Goal: Task Accomplishment & Management: Complete application form

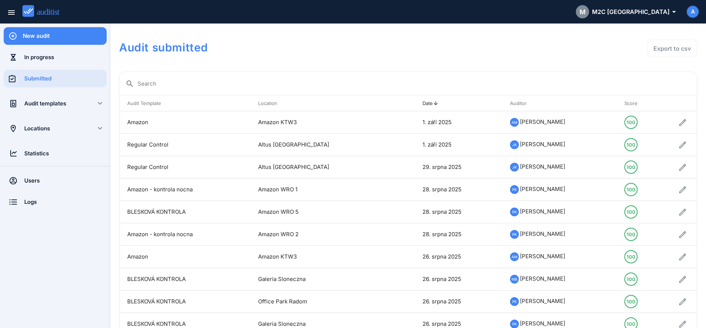
click at [58, 42] on div "New audit" at bounding box center [65, 36] width 84 height 18
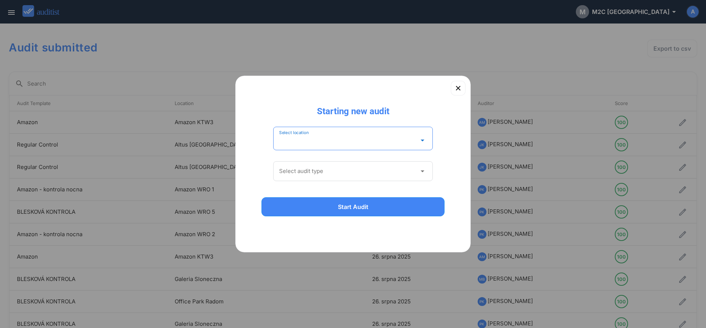
drag, startPoint x: 336, startPoint y: 143, endPoint x: 338, endPoint y: 168, distance: 25.1
click at [336, 143] on input "Select location" at bounding box center [348, 141] width 138 height 12
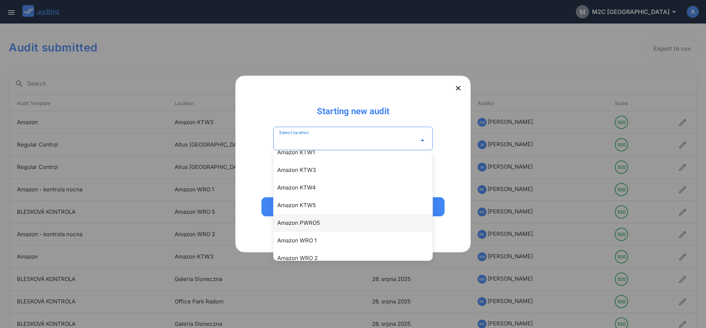
scroll to position [84, 0]
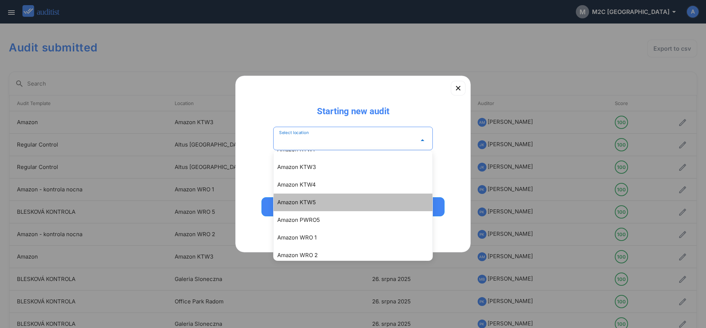
click at [308, 207] on div "Amazon KTW5" at bounding box center [353, 203] width 159 height 18
type input "**********"
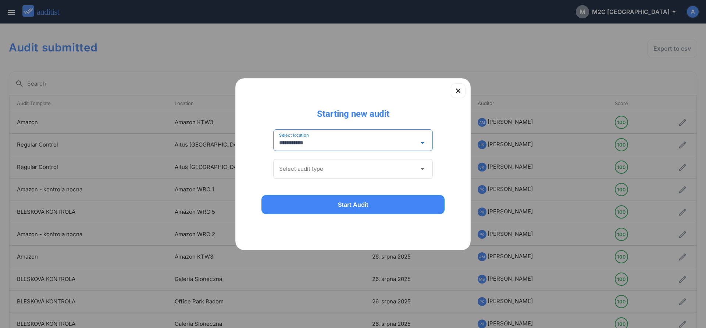
click at [308, 172] on input "Select audit type" at bounding box center [348, 169] width 138 height 12
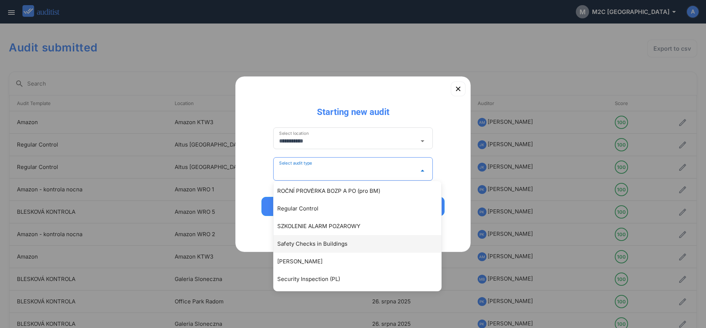
scroll to position [252, 0]
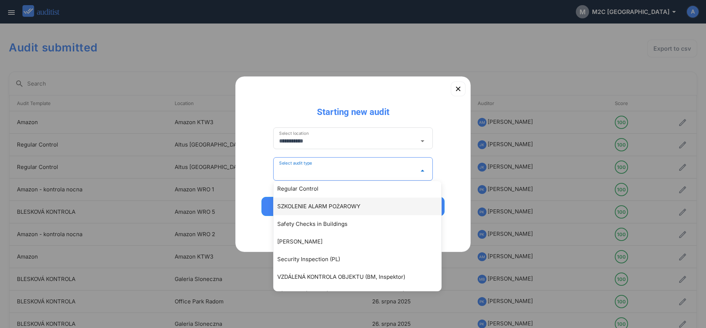
click at [323, 208] on div "SZKOLENIE ALARM POŻAROWY" at bounding box center [361, 206] width 168 height 9
type input "**********"
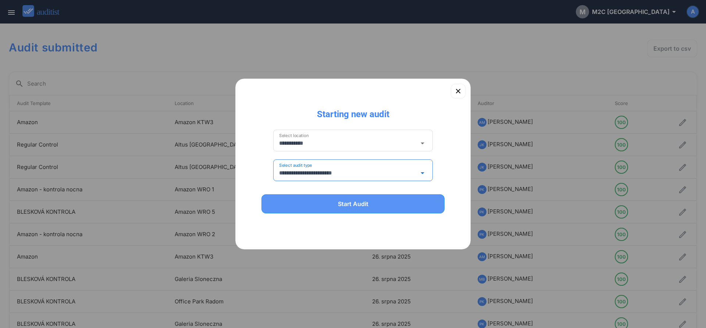
click at [358, 213] on button "Start Audit" at bounding box center [352, 204] width 183 height 19
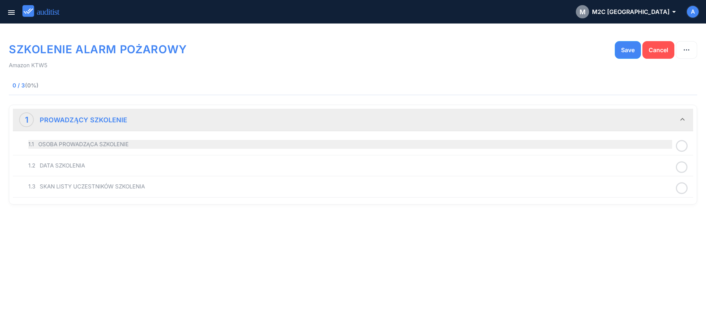
click at [79, 142] on div "1.1 OSOBA PROWADZĄCA SZKOLENIE" at bounding box center [350, 144] width 644 height 9
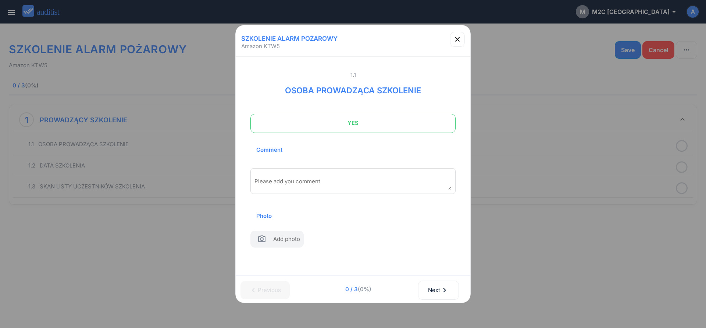
click at [295, 125] on span "YES" at bounding box center [353, 123] width 187 height 15
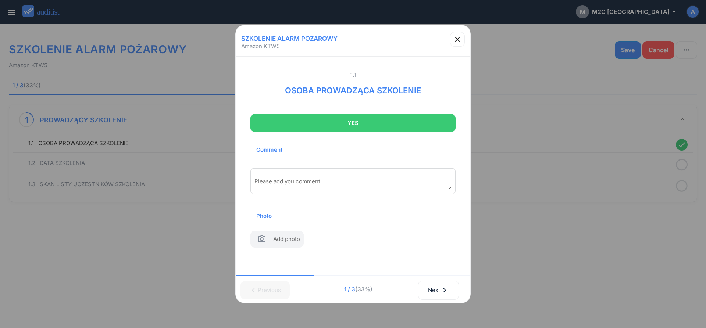
click at [293, 177] on div "Please add you comment" at bounding box center [352, 181] width 205 height 26
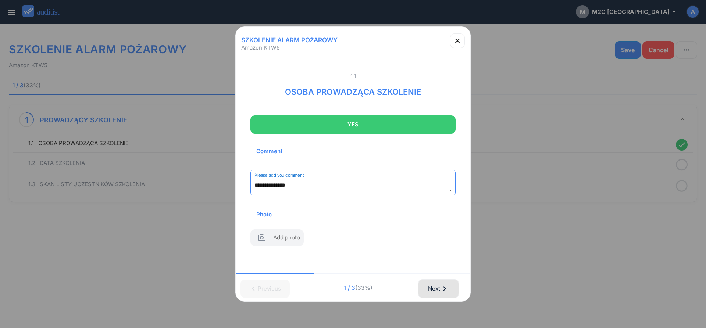
type textarea "**********"
click at [432, 292] on div "Next chevron_right" at bounding box center [439, 289] width 22 height 16
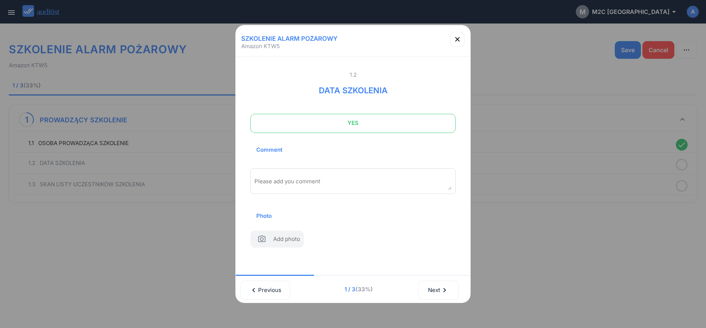
click at [326, 128] on span "YES" at bounding box center [353, 123] width 187 height 15
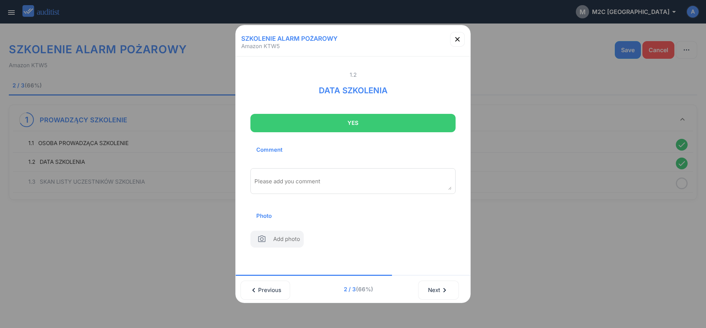
click at [317, 171] on div "Please add you comment" at bounding box center [352, 181] width 205 height 26
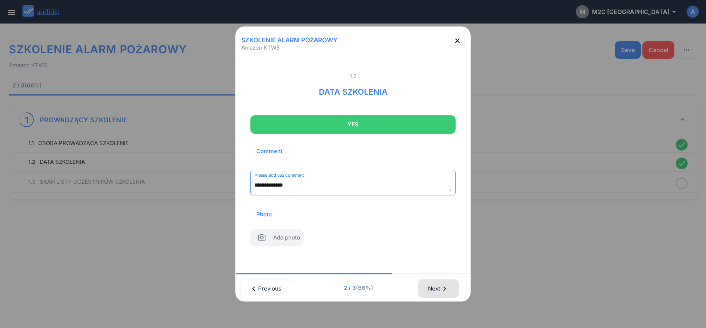
type textarea "**********"
click at [443, 288] on icon "chevron_right" at bounding box center [444, 289] width 9 height 9
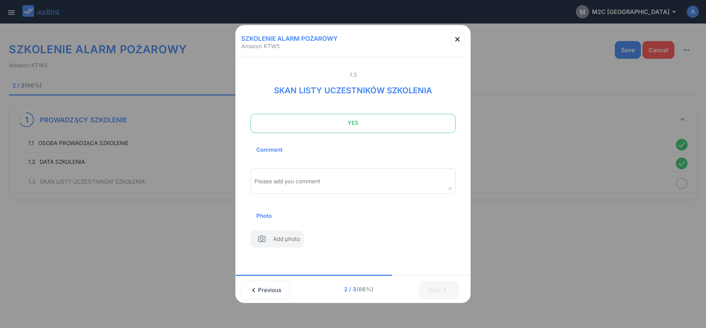
click at [331, 122] on span "YES" at bounding box center [353, 123] width 187 height 15
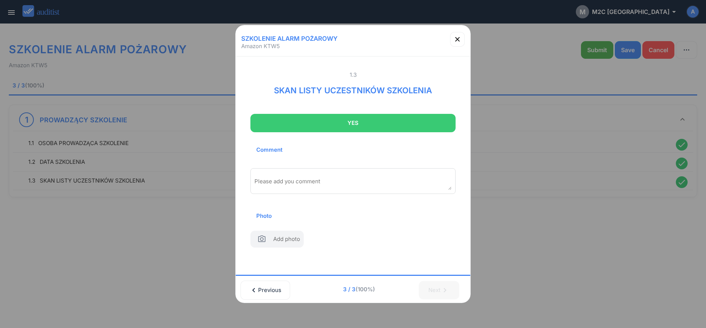
click at [273, 240] on label "Add photo" at bounding box center [276, 239] width 53 height 17
click at [9, 204] on input "file" at bounding box center [9, 203] width 0 height 0
type input "**********"
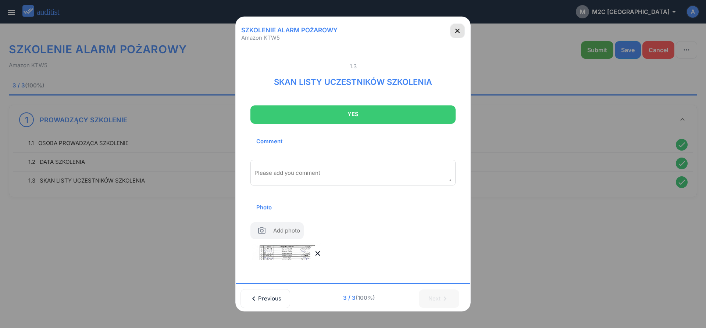
click at [453, 33] on div "button" at bounding box center [457, 30] width 15 height 9
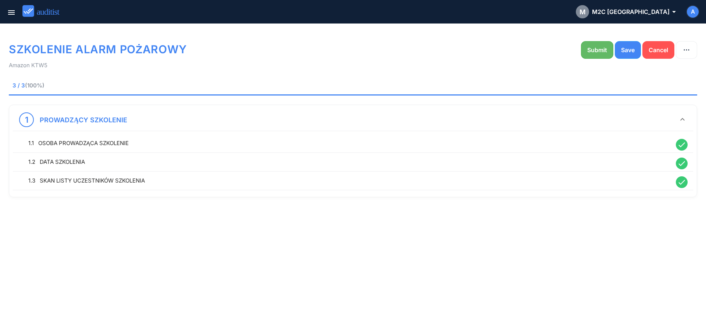
click at [599, 49] on div "Submit" at bounding box center [597, 50] width 20 height 9
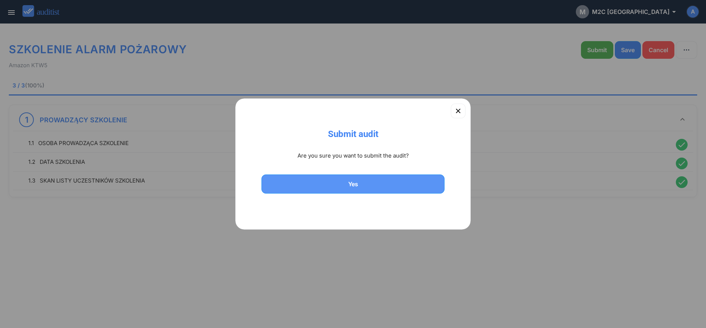
click at [341, 187] on div "Yes" at bounding box center [353, 184] width 164 height 9
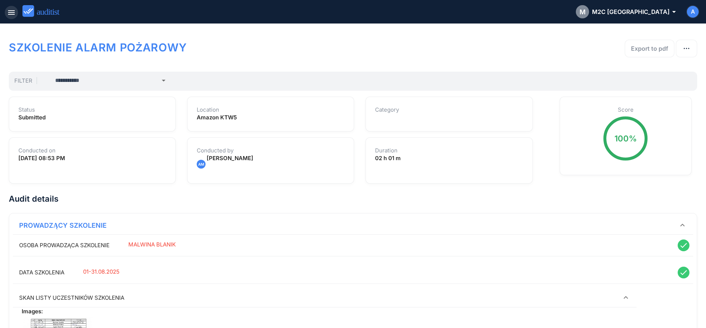
click at [13, 15] on icon "menu" at bounding box center [11, 12] width 9 height 9
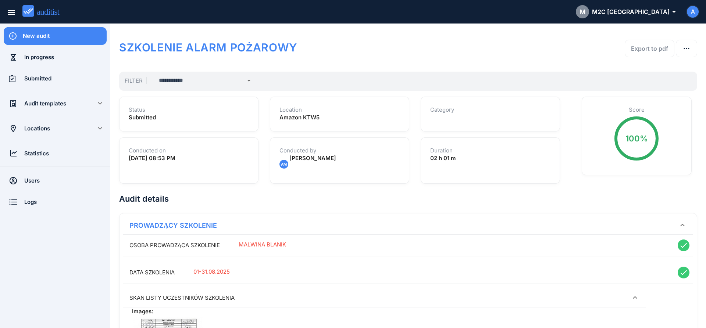
click at [35, 41] on div "New audit" at bounding box center [65, 36] width 84 height 18
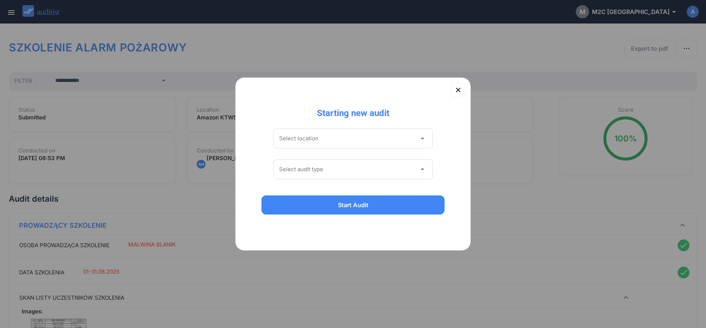
click at [319, 143] on input "Select location" at bounding box center [348, 139] width 138 height 12
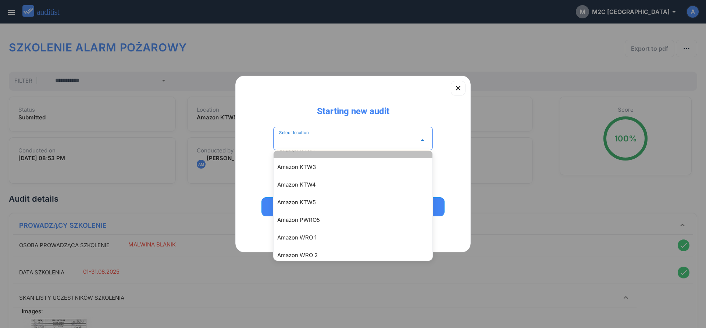
click at [317, 154] on div "Amazon KTW1" at bounding box center [356, 149] width 159 height 9
type input "**********"
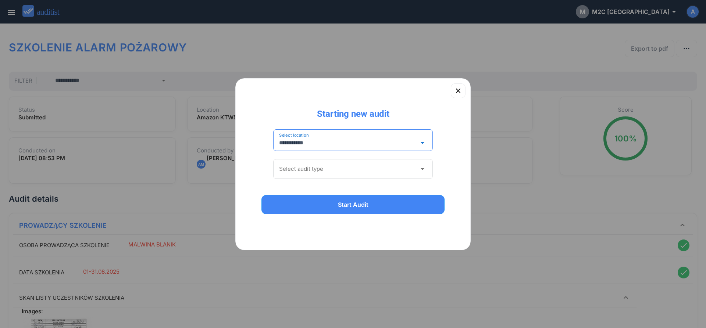
click at [297, 165] on input "Select audit type" at bounding box center [348, 169] width 138 height 12
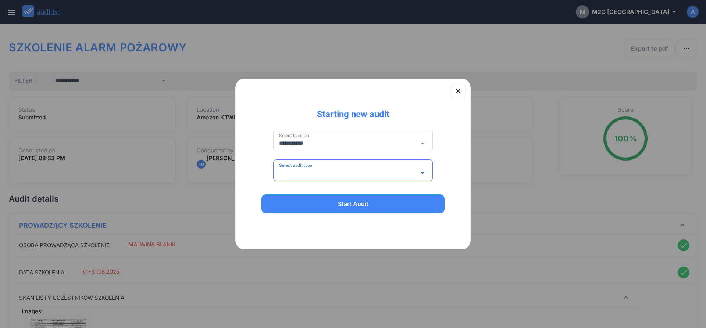
type input "******"
click at [310, 208] on div "Start Audit" at bounding box center [353, 204] width 164 height 9
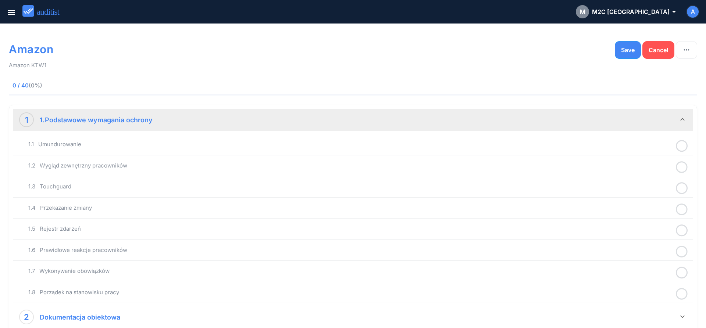
click at [682, 146] on icon at bounding box center [682, 146] width 12 height 14
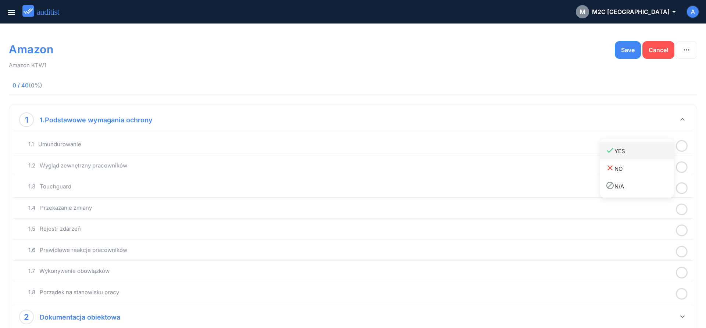
click at [640, 153] on div "done YES" at bounding box center [640, 151] width 68 height 10
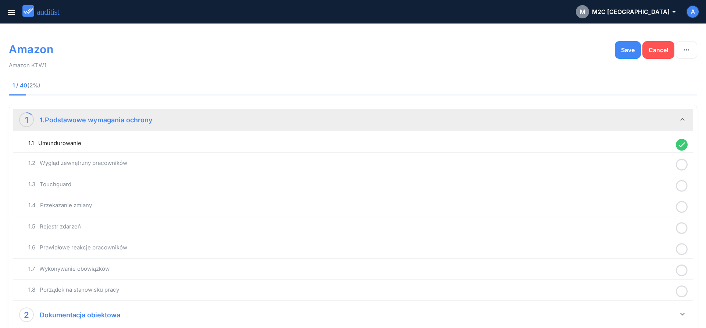
click at [680, 167] on icon at bounding box center [682, 165] width 12 height 14
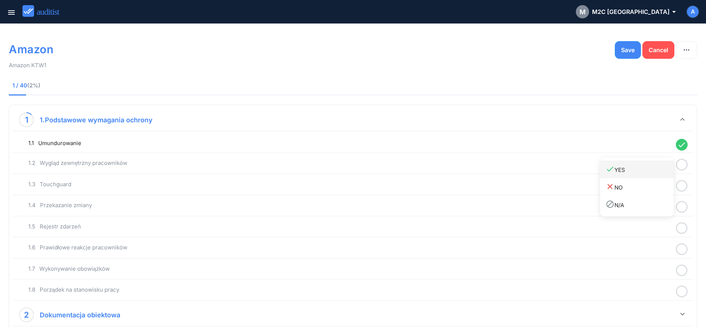
click at [660, 174] on div "done YES" at bounding box center [640, 170] width 68 height 10
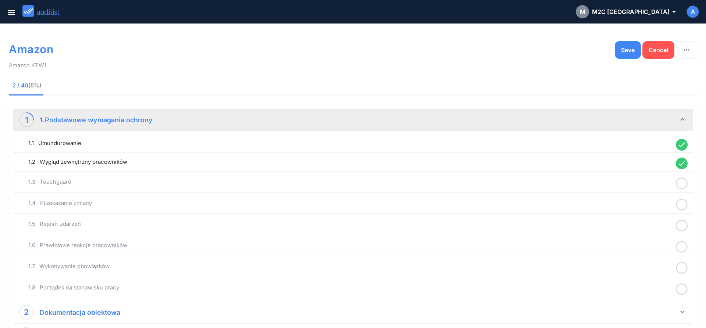
click at [678, 184] on icon at bounding box center [682, 184] width 12 height 14
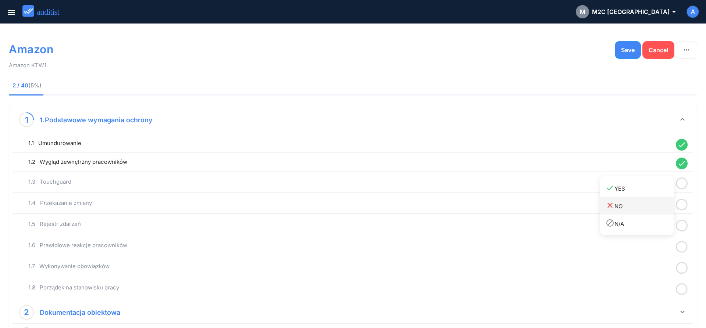
drag, startPoint x: 658, startPoint y: 192, endPoint x: 670, endPoint y: 198, distance: 13.3
click at [659, 193] on link "done YES" at bounding box center [637, 188] width 74 height 18
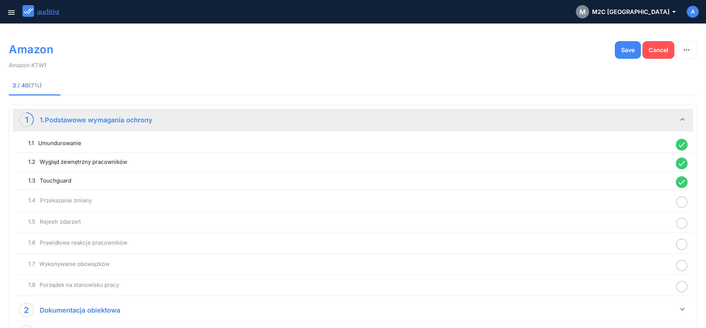
click at [683, 203] on icon at bounding box center [682, 202] width 12 height 14
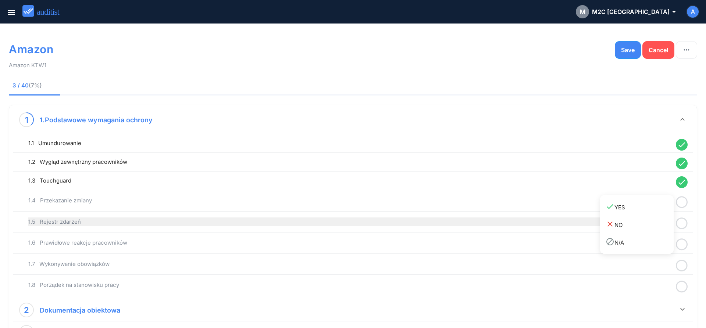
drag, startPoint x: 655, startPoint y: 205, endPoint x: 672, endPoint y: 215, distance: 19.8
click at [654, 206] on div "done YES" at bounding box center [640, 207] width 68 height 10
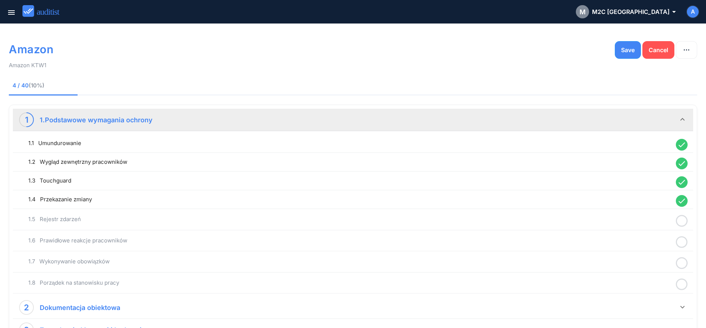
click at [681, 221] on icon at bounding box center [682, 221] width 12 height 14
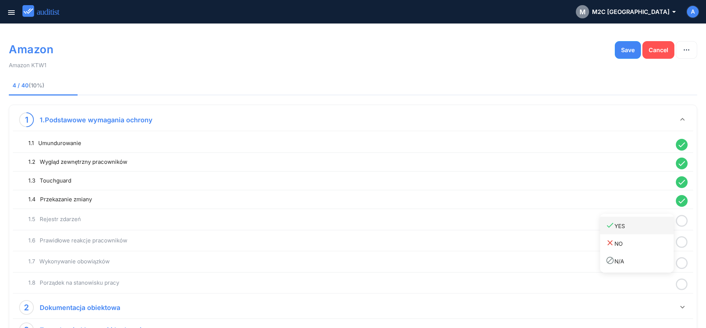
click at [659, 229] on div "done YES" at bounding box center [640, 226] width 68 height 10
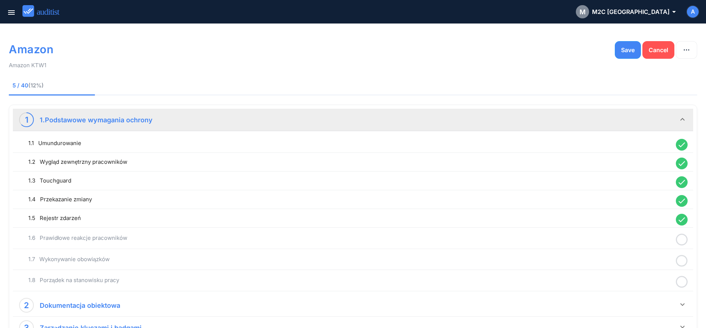
click at [681, 243] on icon at bounding box center [682, 240] width 12 height 14
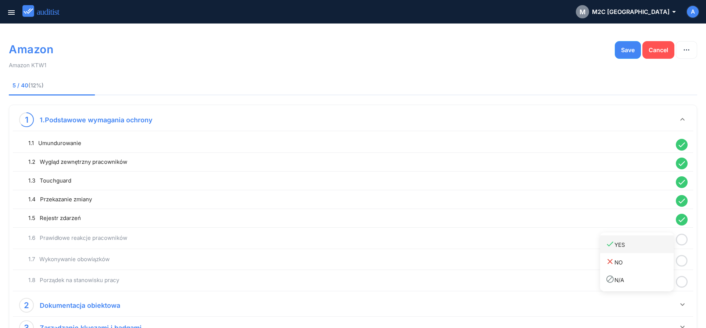
drag, startPoint x: 662, startPoint y: 247, endPoint x: 666, endPoint y: 253, distance: 6.8
click at [662, 249] on div "done YES" at bounding box center [640, 245] width 68 height 10
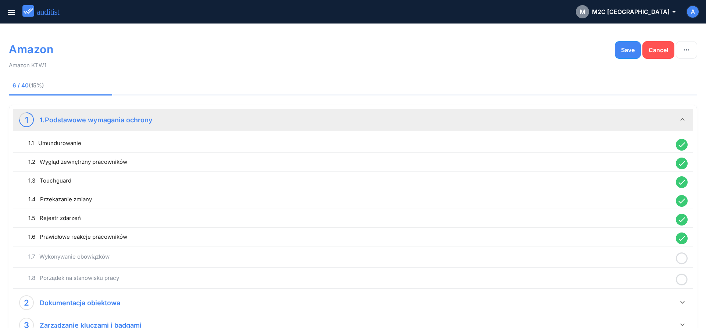
drag, startPoint x: 681, startPoint y: 259, endPoint x: 665, endPoint y: 261, distance: 16.3
click at [680, 259] on icon at bounding box center [682, 259] width 12 height 14
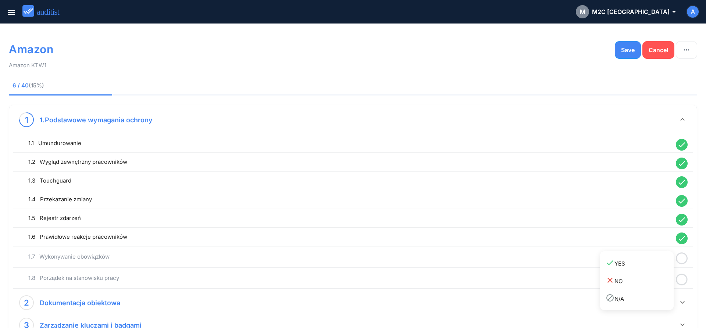
drag, startPoint x: 652, startPoint y: 262, endPoint x: 663, endPoint y: 269, distance: 12.7
click at [652, 263] on div "done YES" at bounding box center [640, 264] width 68 height 10
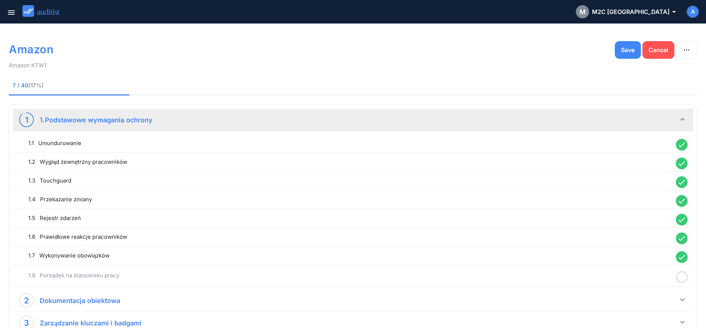
click at [679, 276] on icon at bounding box center [682, 277] width 12 height 14
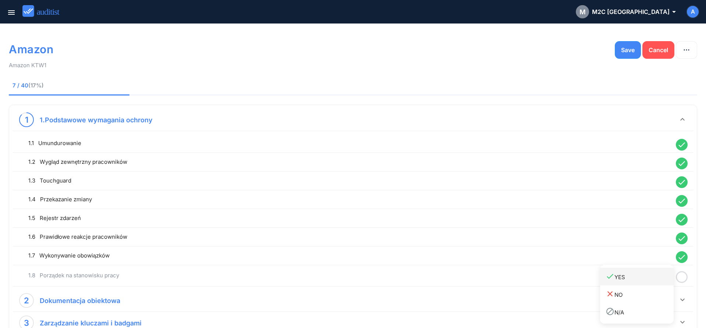
click at [656, 281] on div "done YES" at bounding box center [640, 277] width 68 height 10
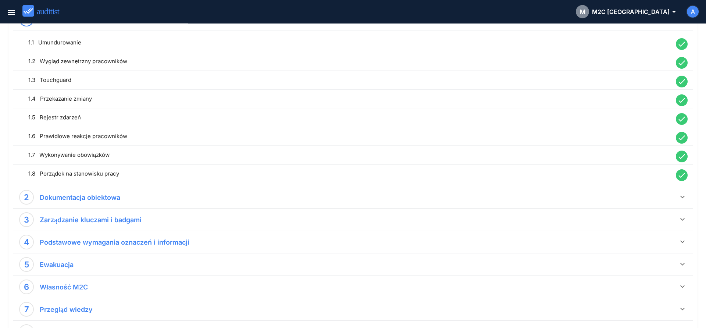
scroll to position [113, 0]
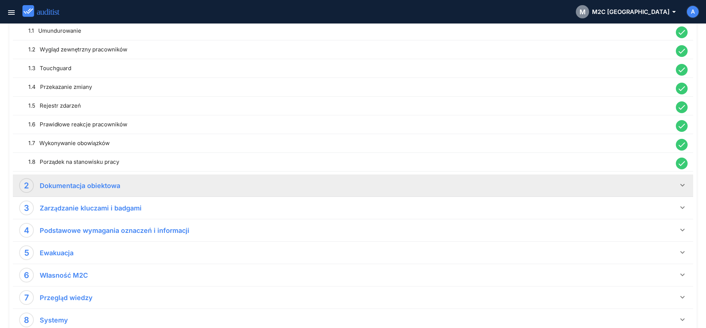
click at [682, 186] on icon "keyboard_arrow_down" at bounding box center [682, 185] width 9 height 9
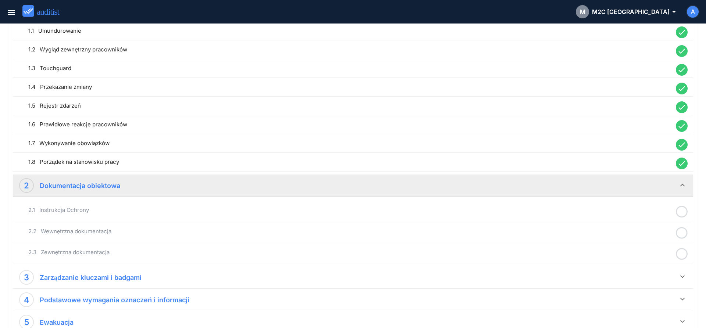
click at [680, 212] on icon at bounding box center [682, 212] width 12 height 14
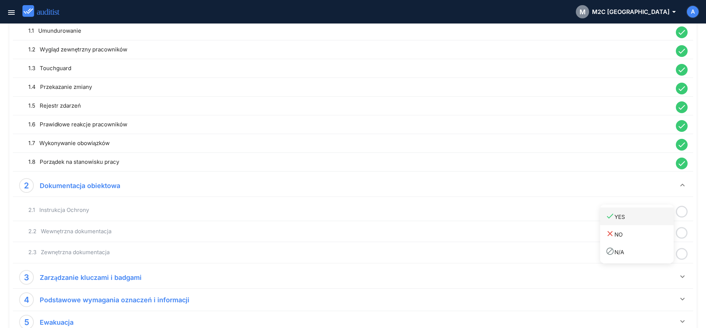
click at [655, 222] on link "done YES" at bounding box center [637, 217] width 74 height 18
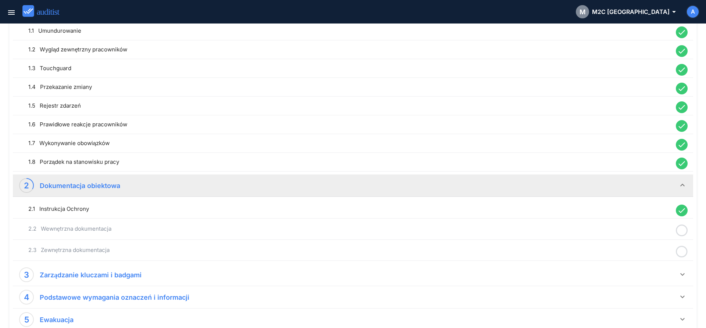
click at [679, 231] on icon at bounding box center [682, 231] width 12 height 14
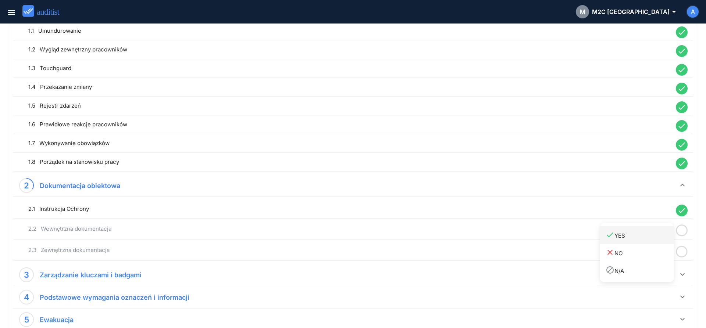
drag, startPoint x: 655, startPoint y: 237, endPoint x: 665, endPoint y: 242, distance: 11.2
click at [657, 240] on div "done YES" at bounding box center [640, 236] width 68 height 10
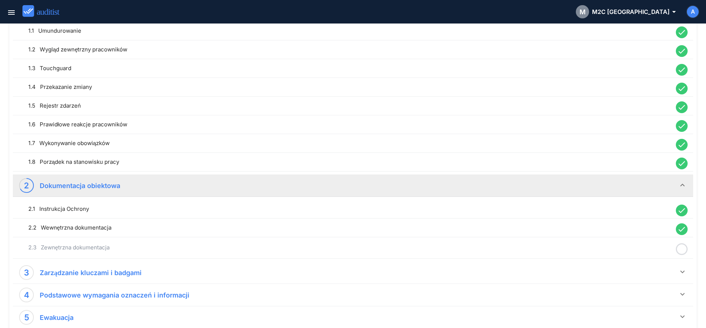
drag, startPoint x: 683, startPoint y: 248, endPoint x: 658, endPoint y: 252, distance: 25.8
click at [683, 249] on icon at bounding box center [682, 249] width 12 height 14
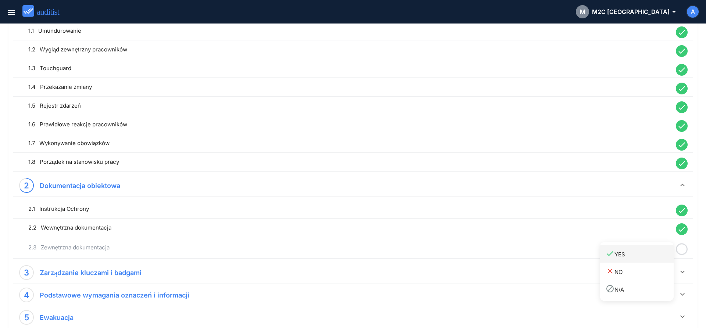
click at [650, 253] on div "done YES" at bounding box center [640, 254] width 68 height 10
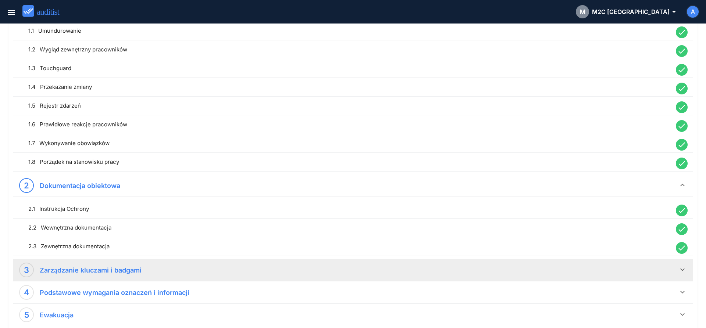
click at [686, 268] on icon "keyboard_arrow_down" at bounding box center [682, 270] width 9 height 9
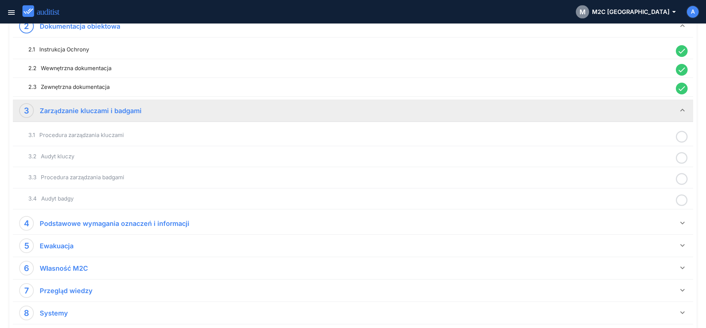
scroll to position [300, 0]
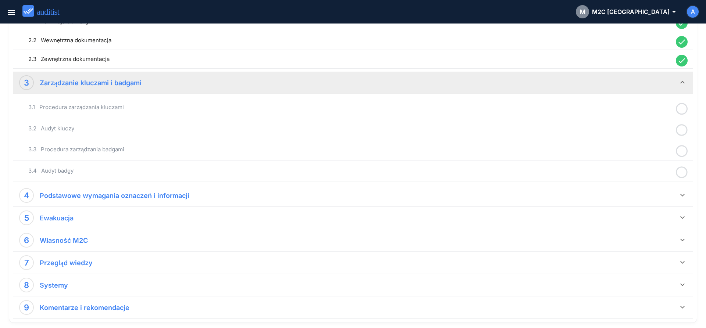
click at [680, 111] on icon at bounding box center [682, 109] width 12 height 14
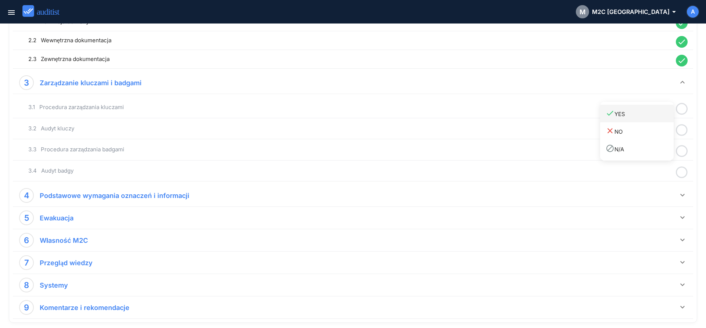
drag, startPoint x: 656, startPoint y: 118, endPoint x: 669, endPoint y: 122, distance: 13.1
click at [658, 118] on div "done YES" at bounding box center [640, 114] width 68 height 10
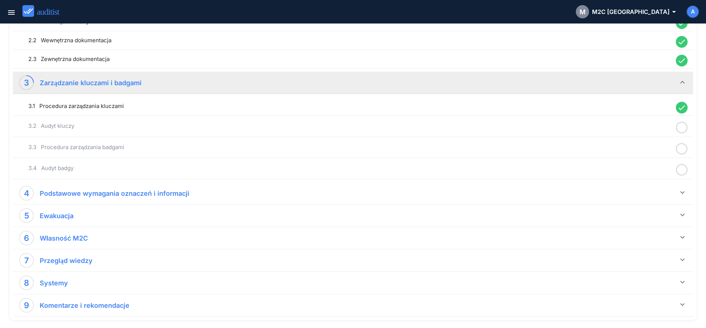
click at [685, 129] on icon at bounding box center [682, 128] width 12 height 14
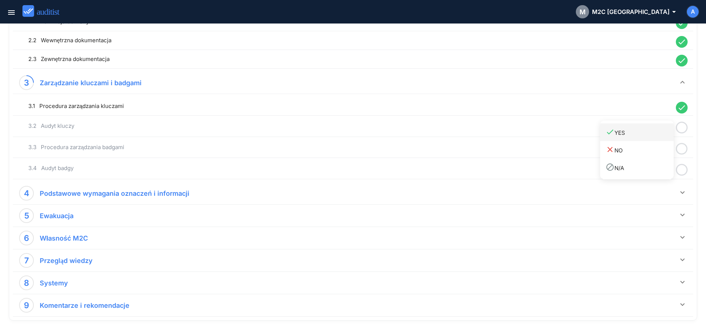
click at [642, 137] on div "done YES" at bounding box center [640, 133] width 68 height 10
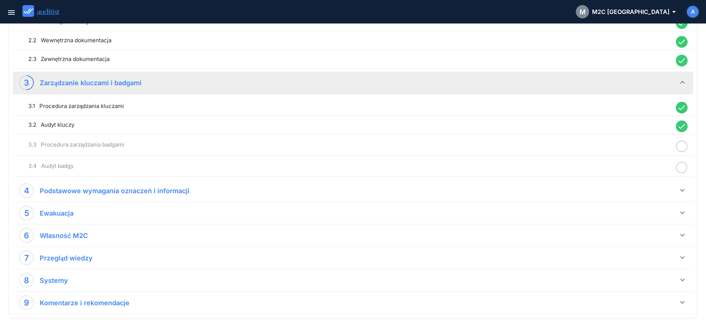
click at [682, 149] on icon at bounding box center [682, 146] width 12 height 14
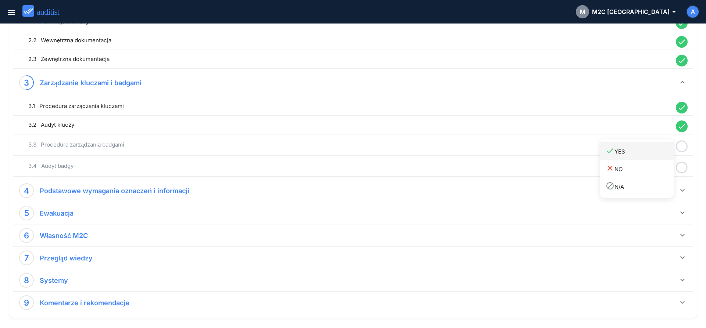
click at [663, 152] on div "done YES" at bounding box center [640, 151] width 68 height 10
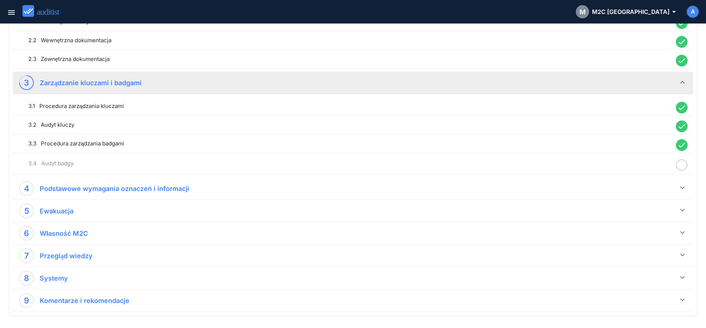
click at [679, 169] on circle at bounding box center [682, 165] width 11 height 11
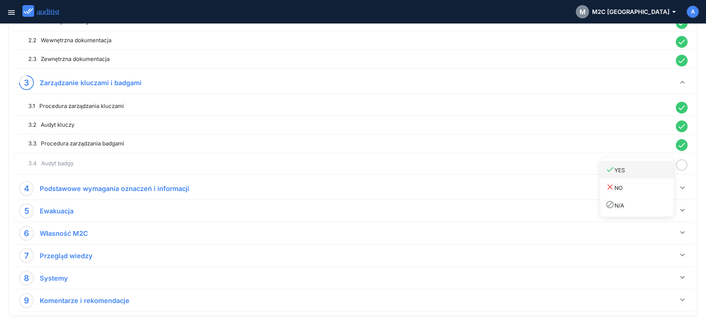
click at [658, 177] on link "done YES" at bounding box center [637, 170] width 74 height 18
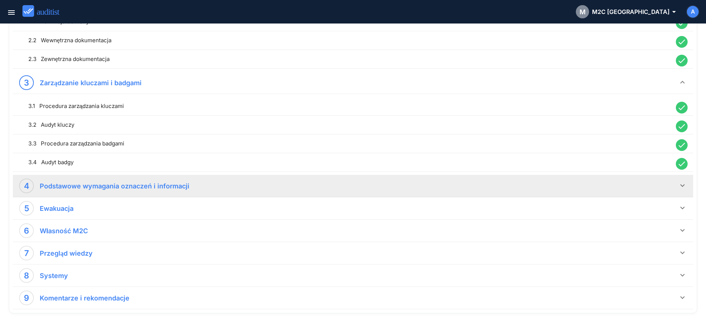
click at [679, 185] on icon "keyboard_arrow_down" at bounding box center [682, 185] width 9 height 9
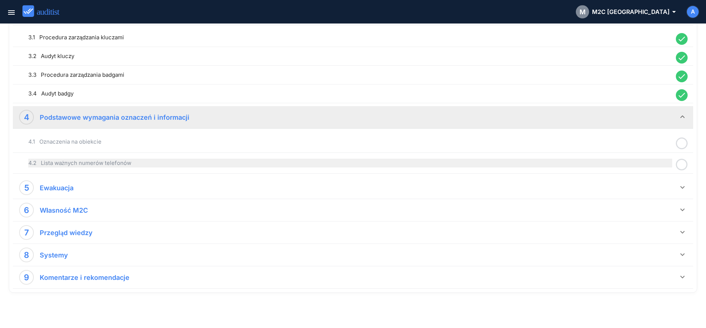
scroll to position [372, 0]
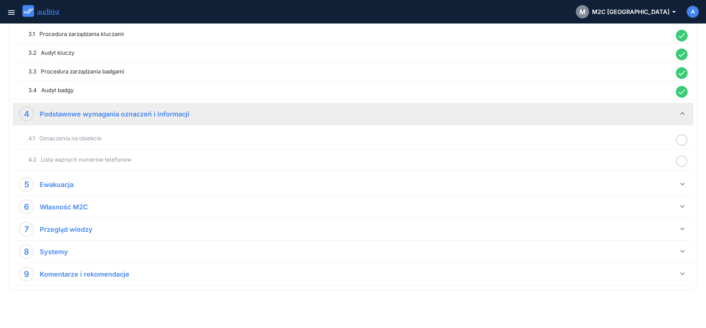
click at [681, 142] on icon at bounding box center [682, 140] width 12 height 14
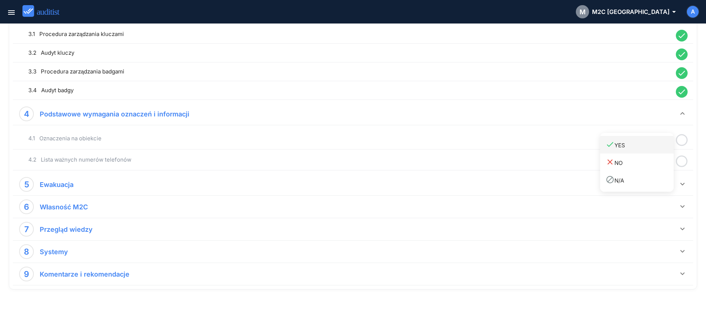
click at [657, 147] on div "done YES" at bounding box center [640, 145] width 68 height 10
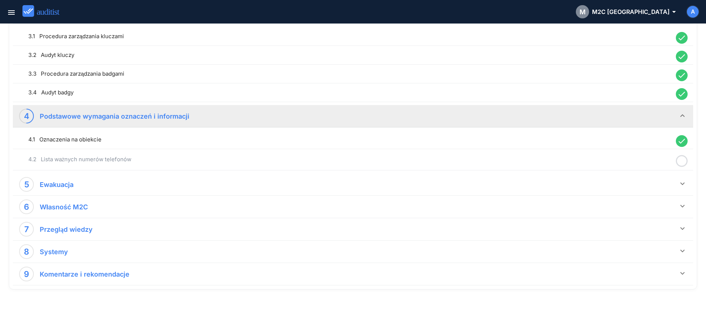
click at [680, 158] on icon at bounding box center [682, 161] width 12 height 14
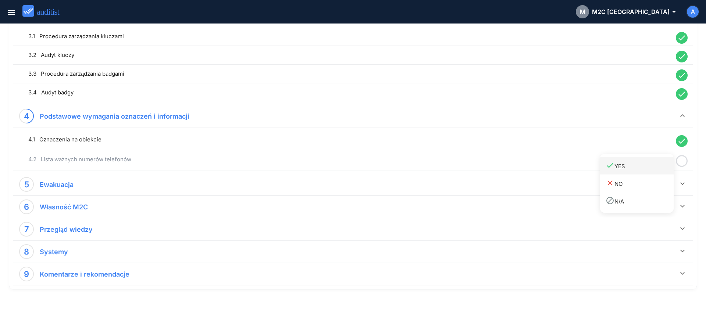
drag, startPoint x: 658, startPoint y: 166, endPoint x: 670, endPoint y: 178, distance: 16.6
click at [657, 167] on div "done YES" at bounding box center [640, 166] width 68 height 10
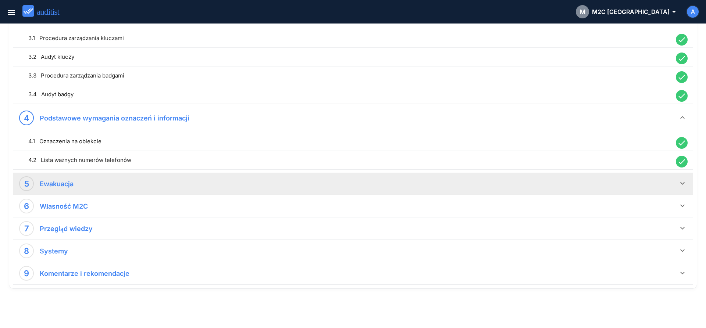
click at [681, 187] on icon "keyboard_arrow_down" at bounding box center [682, 183] width 9 height 9
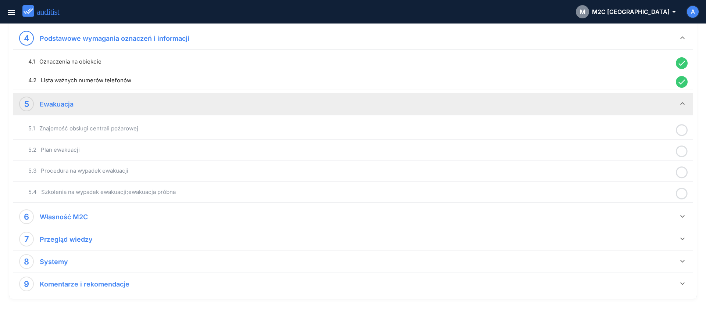
scroll to position [457, 0]
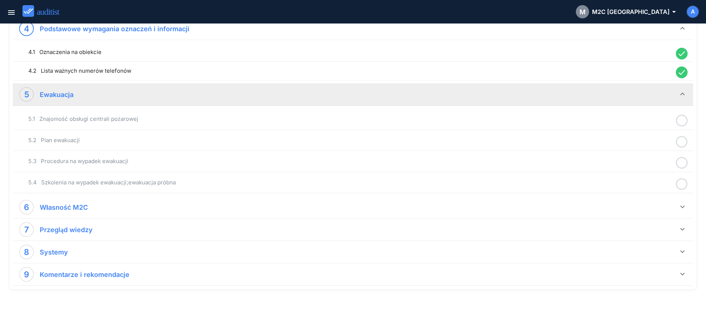
click at [681, 122] on icon at bounding box center [682, 121] width 12 height 14
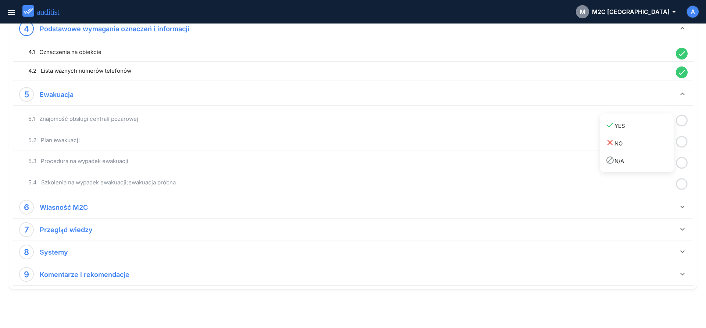
drag, startPoint x: 644, startPoint y: 125, endPoint x: 678, endPoint y: 139, distance: 36.6
click at [645, 126] on div "done YES" at bounding box center [640, 126] width 68 height 10
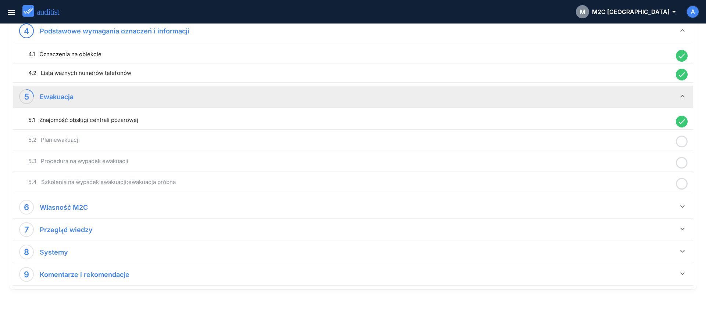
click at [684, 141] on icon at bounding box center [682, 142] width 12 height 14
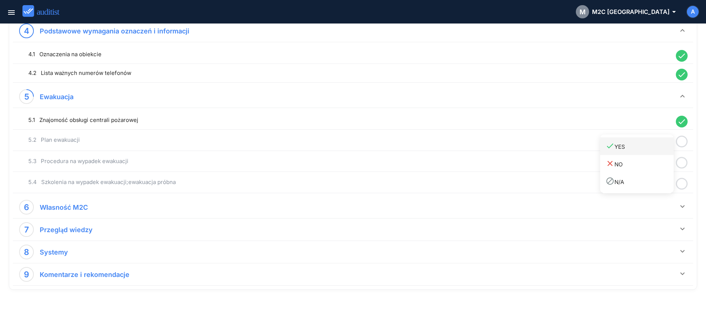
drag, startPoint x: 652, startPoint y: 145, endPoint x: 661, endPoint y: 153, distance: 12.3
click at [652, 146] on div "done YES" at bounding box center [640, 147] width 68 height 10
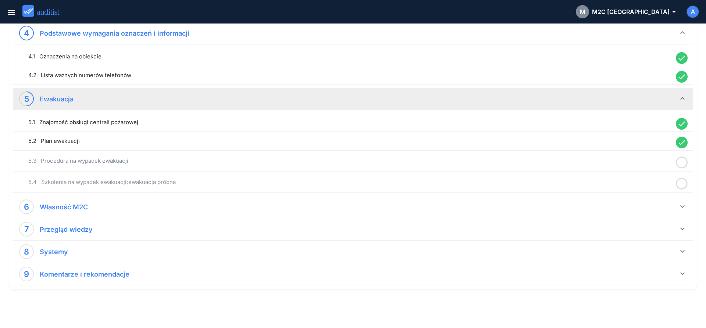
click at [684, 162] on icon at bounding box center [682, 163] width 12 height 14
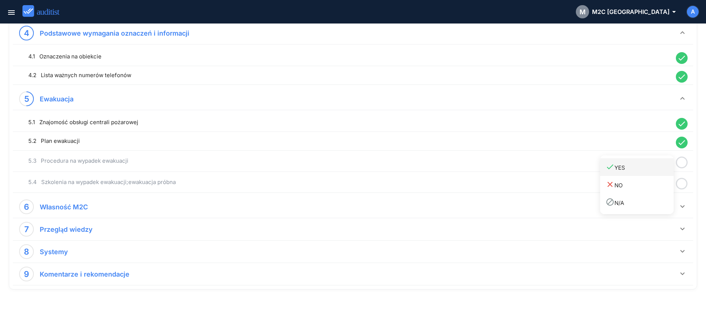
drag, startPoint x: 657, startPoint y: 167, endPoint x: 660, endPoint y: 172, distance: 5.8
click at [658, 170] on div "done YES" at bounding box center [640, 168] width 68 height 10
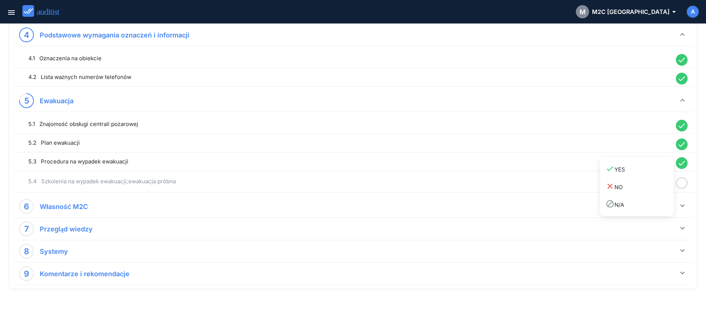
scroll to position [451, 0]
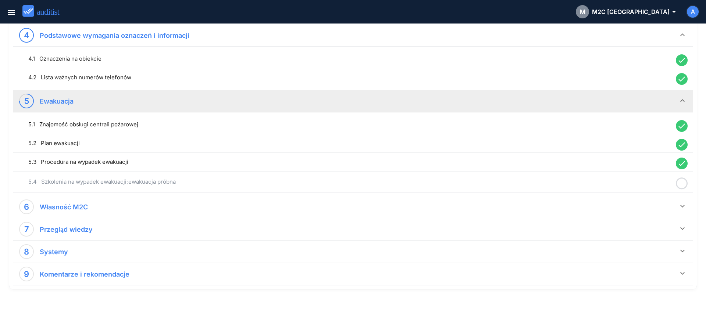
click at [682, 184] on icon at bounding box center [682, 184] width 12 height 14
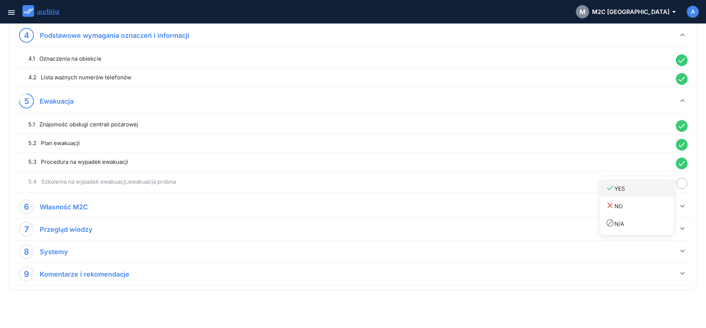
drag, startPoint x: 658, startPoint y: 189, endPoint x: 665, endPoint y: 194, distance: 8.6
click at [658, 190] on div "done YES" at bounding box center [640, 189] width 68 height 10
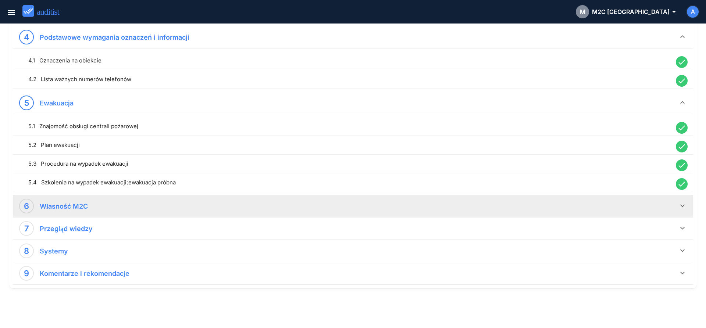
click at [683, 204] on icon "keyboard_arrow_down" at bounding box center [682, 206] width 9 height 9
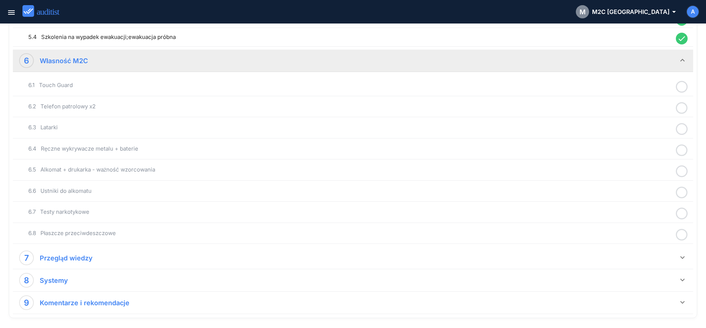
scroll to position [599, 0]
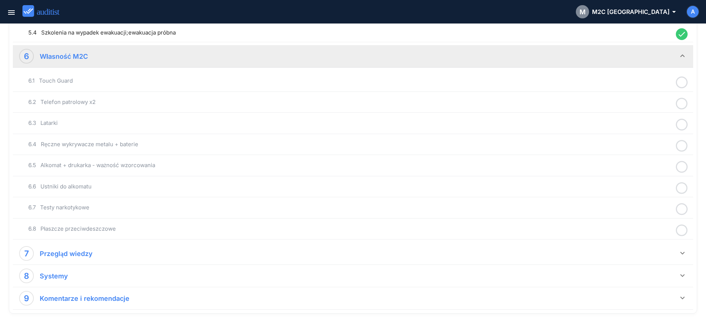
click at [677, 82] on icon at bounding box center [682, 82] width 12 height 14
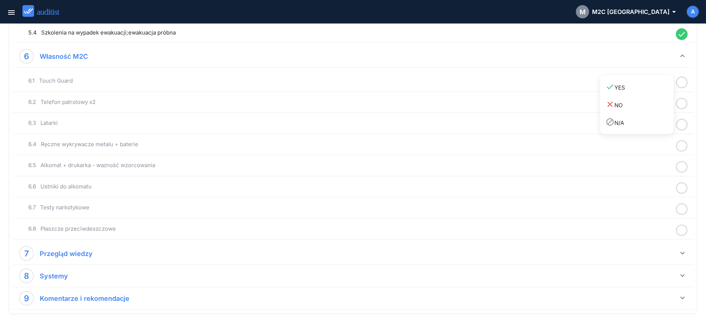
click at [651, 95] on link "done YES" at bounding box center [637, 87] width 74 height 18
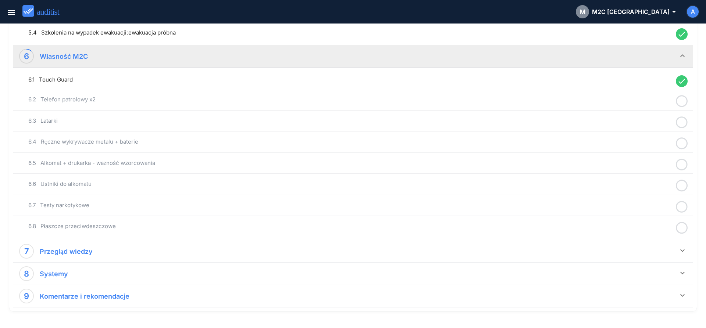
click at [681, 105] on icon at bounding box center [682, 101] width 12 height 14
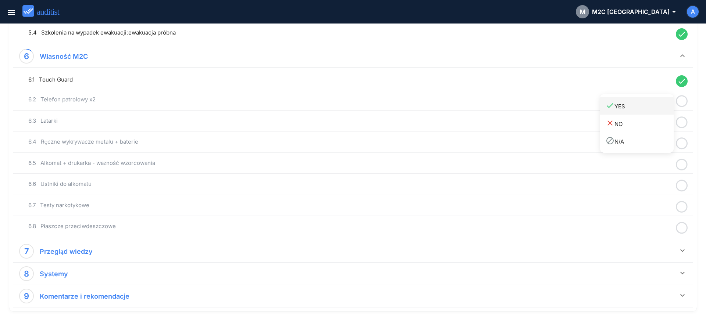
drag, startPoint x: 650, startPoint y: 108, endPoint x: 661, endPoint y: 115, distance: 13.1
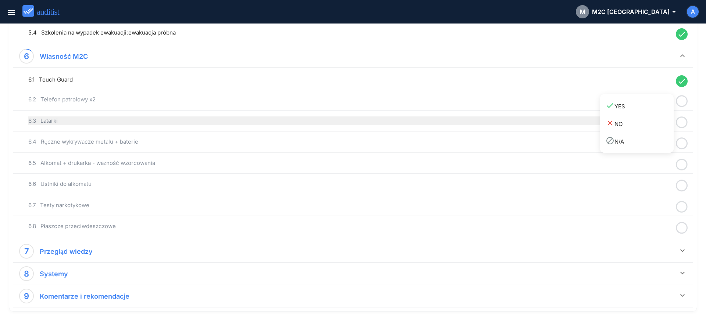
click at [651, 109] on div "done YES" at bounding box center [640, 106] width 68 height 10
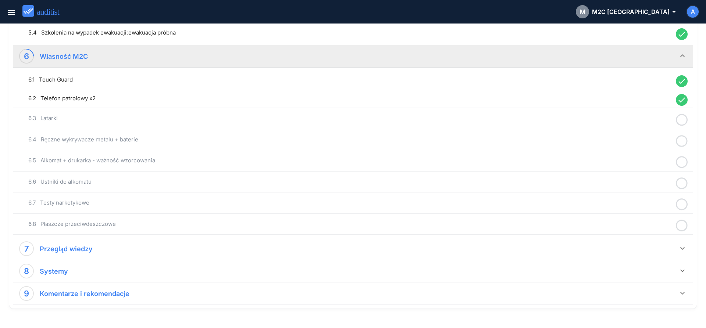
drag, startPoint x: 682, startPoint y: 124, endPoint x: 674, endPoint y: 123, distance: 7.8
click at [681, 123] on icon at bounding box center [682, 120] width 12 height 14
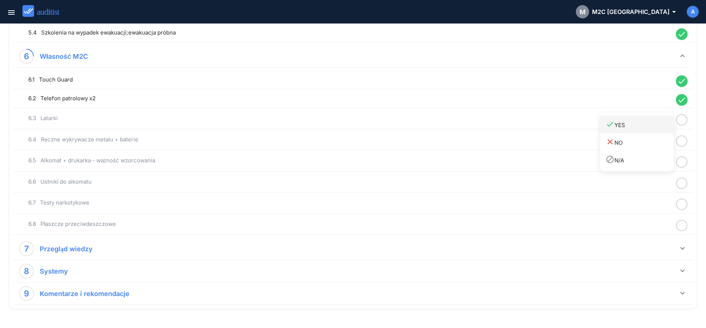
click at [652, 129] on div "done YES" at bounding box center [640, 125] width 68 height 10
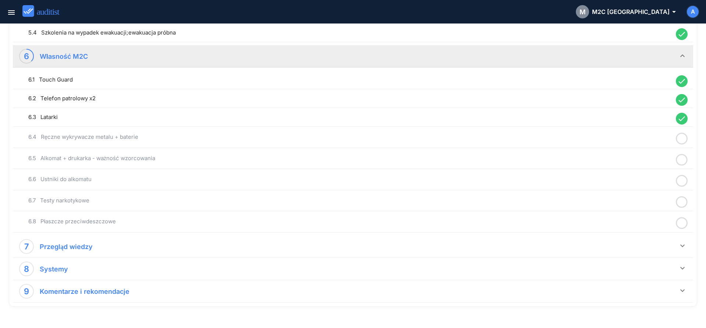
click at [682, 140] on icon at bounding box center [682, 139] width 12 height 14
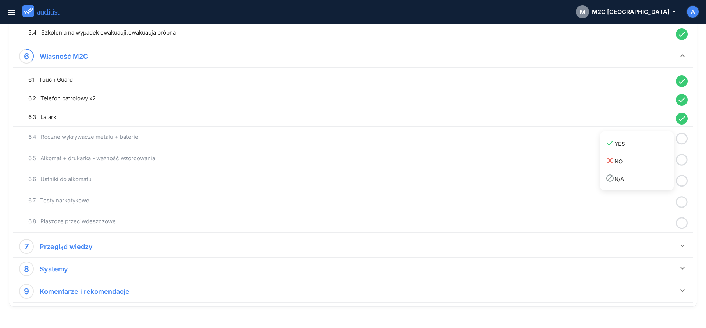
drag, startPoint x: 657, startPoint y: 147, endPoint x: 678, endPoint y: 160, distance: 24.6
click at [657, 148] on div "done YES" at bounding box center [640, 144] width 68 height 10
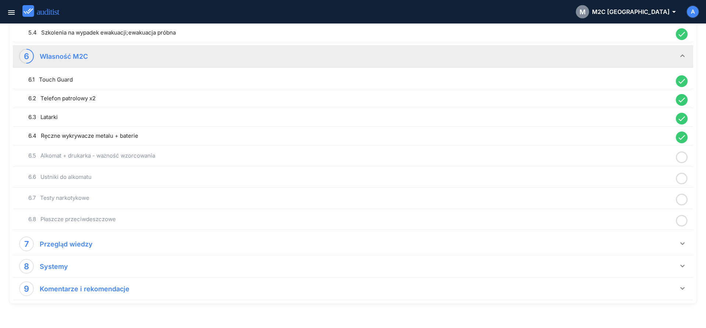
click at [680, 161] on icon at bounding box center [682, 157] width 12 height 14
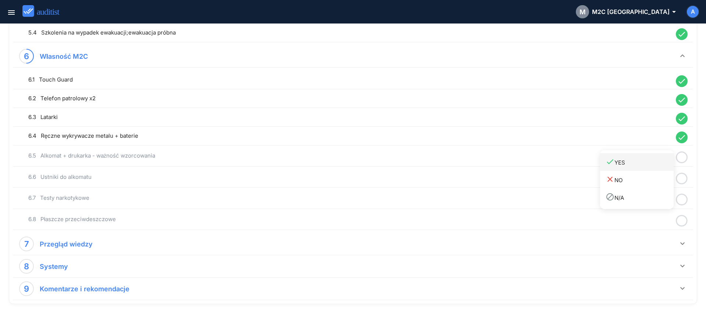
click at [661, 165] on div "done YES" at bounding box center [640, 162] width 68 height 10
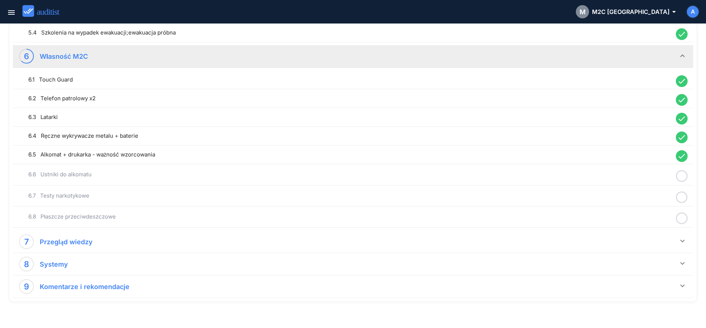
drag, startPoint x: 683, startPoint y: 178, endPoint x: 670, endPoint y: 181, distance: 12.5
click at [683, 179] on icon at bounding box center [682, 176] width 12 height 14
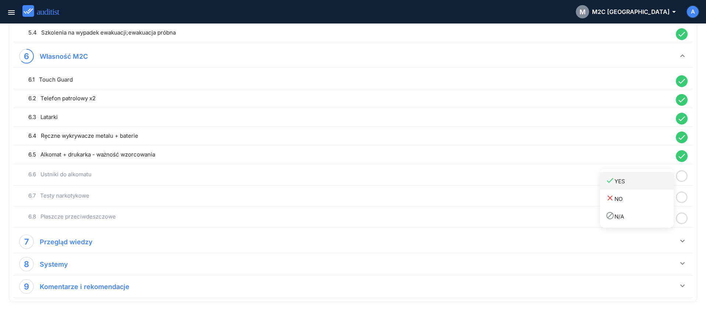
click at [660, 184] on div "done YES" at bounding box center [640, 181] width 68 height 10
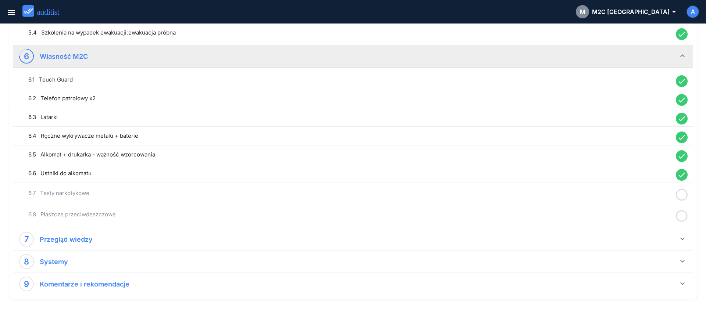
click at [685, 199] on icon at bounding box center [682, 195] width 12 height 14
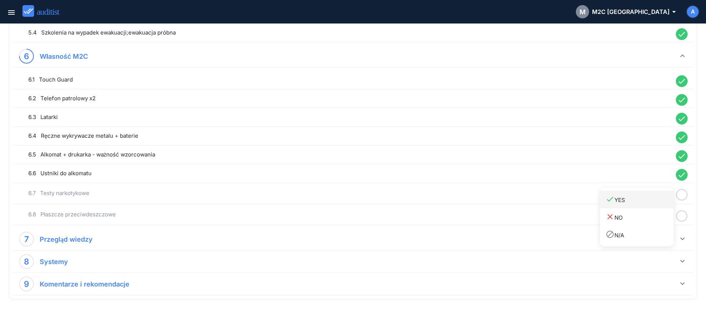
drag, startPoint x: 654, startPoint y: 202, endPoint x: 660, endPoint y: 207, distance: 8.1
click at [654, 203] on div "done YES" at bounding box center [640, 200] width 68 height 10
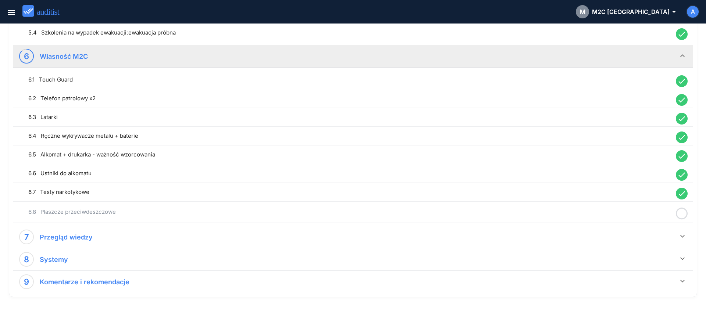
click at [683, 216] on icon at bounding box center [682, 214] width 12 height 14
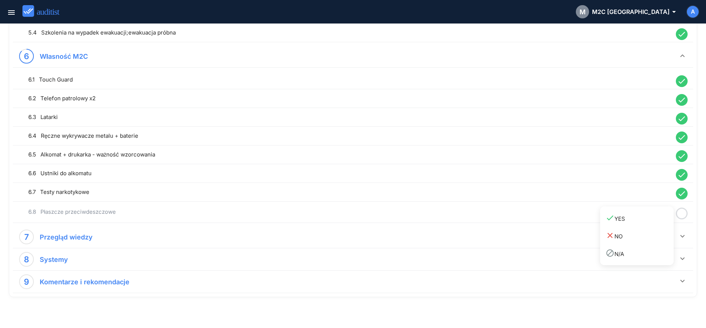
drag, startPoint x: 658, startPoint y: 218, endPoint x: 674, endPoint y: 223, distance: 16.6
click at [658, 218] on div "done YES" at bounding box center [640, 219] width 68 height 10
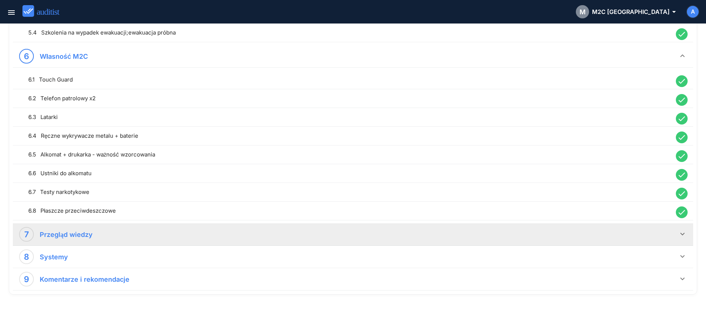
click at [680, 231] on icon "keyboard_arrow_down" at bounding box center [682, 234] width 9 height 9
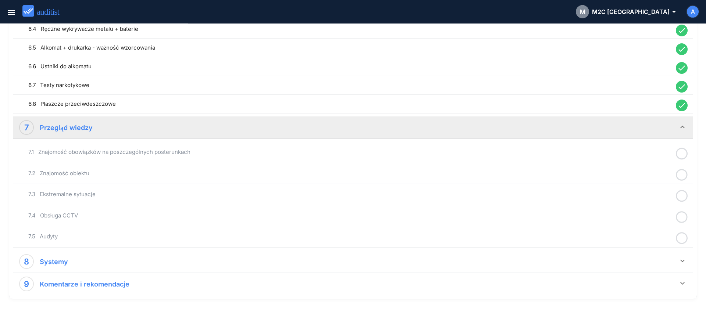
scroll to position [712, 0]
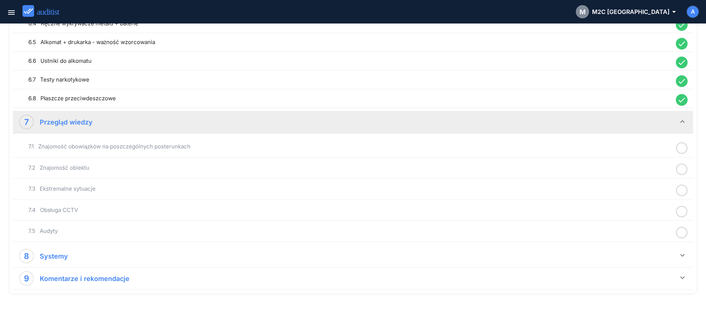
click at [682, 152] on icon at bounding box center [682, 148] width 12 height 14
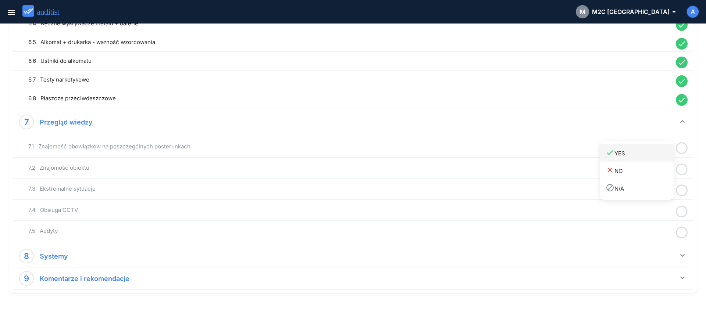
click at [659, 160] on link "done YES" at bounding box center [637, 153] width 74 height 18
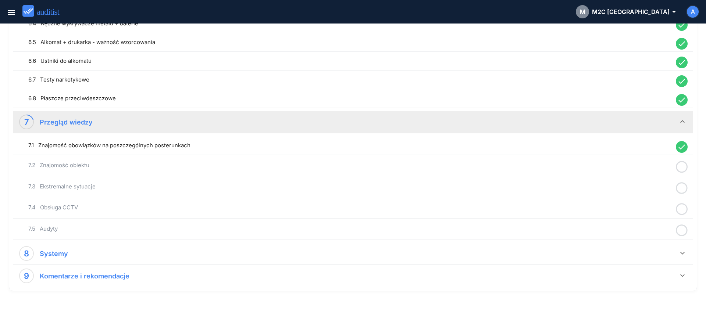
click at [680, 167] on icon at bounding box center [682, 167] width 12 height 14
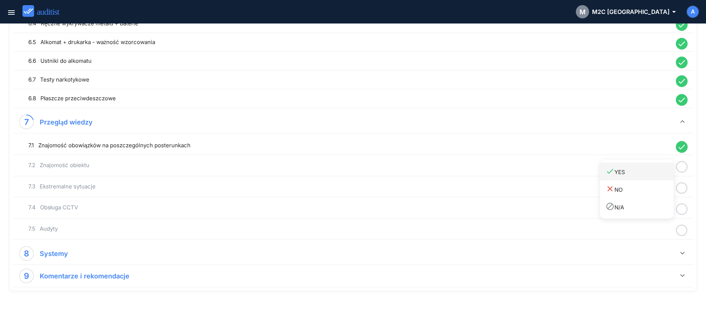
drag, startPoint x: 657, startPoint y: 171, endPoint x: 676, endPoint y: 179, distance: 20.7
click at [657, 172] on div "done YES" at bounding box center [640, 172] width 68 height 10
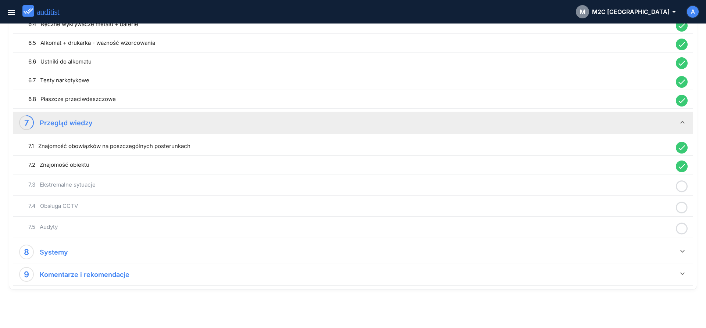
click at [680, 185] on icon at bounding box center [682, 186] width 12 height 14
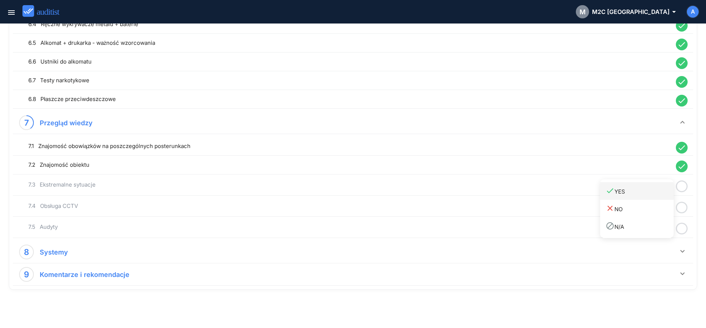
click at [653, 194] on div "done YES" at bounding box center [640, 191] width 68 height 10
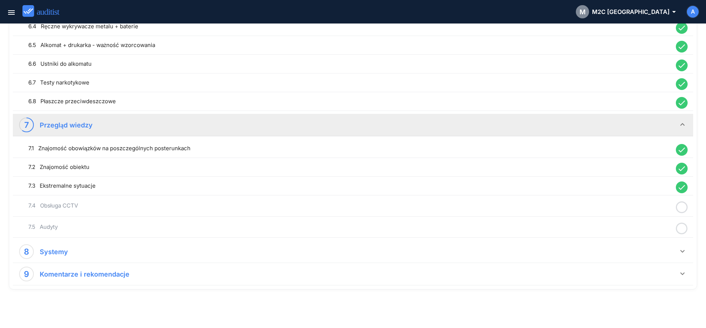
click at [684, 209] on icon at bounding box center [682, 207] width 12 height 14
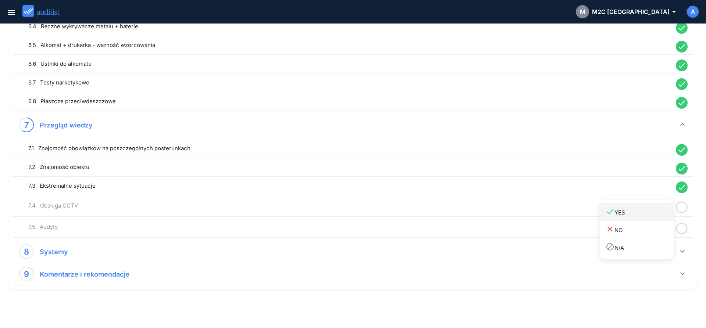
drag, startPoint x: 663, startPoint y: 213, endPoint x: 673, endPoint y: 223, distance: 13.8
click at [662, 214] on div "done YES" at bounding box center [640, 212] width 68 height 10
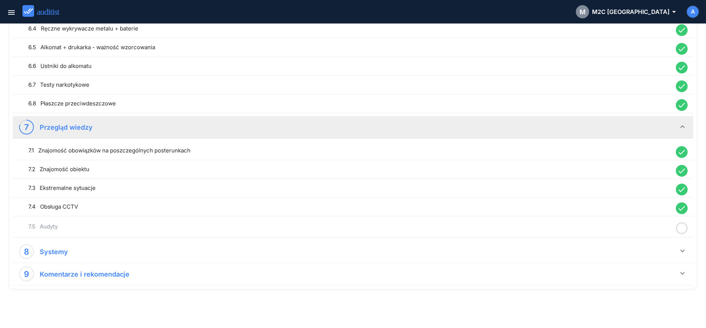
click at [681, 228] on icon at bounding box center [682, 228] width 12 height 14
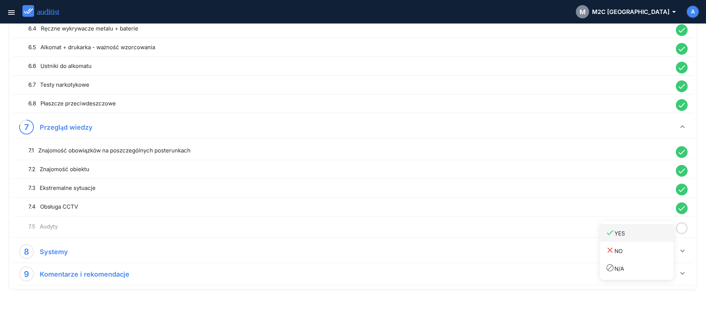
click at [659, 236] on div "done YES" at bounding box center [640, 233] width 68 height 10
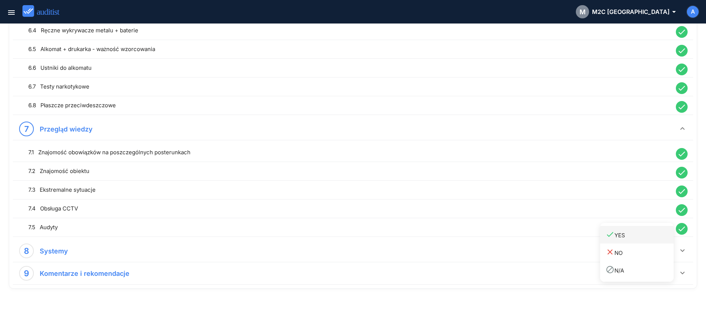
scroll to position [705, 0]
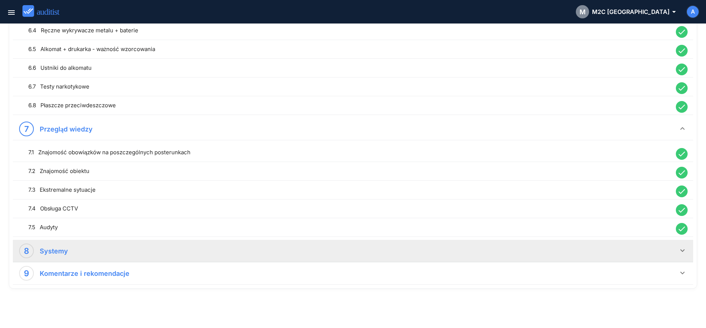
click at [683, 251] on icon "keyboard_arrow_down" at bounding box center [682, 250] width 9 height 9
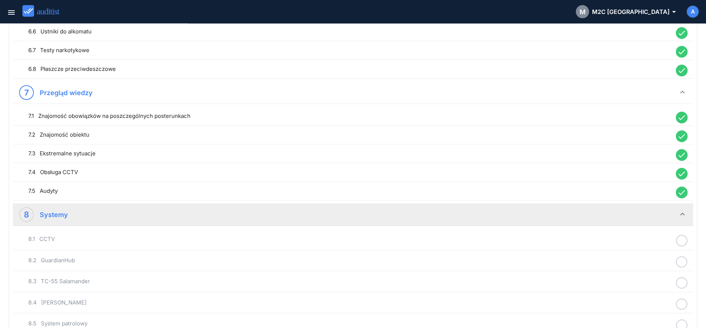
scroll to position [815, 0]
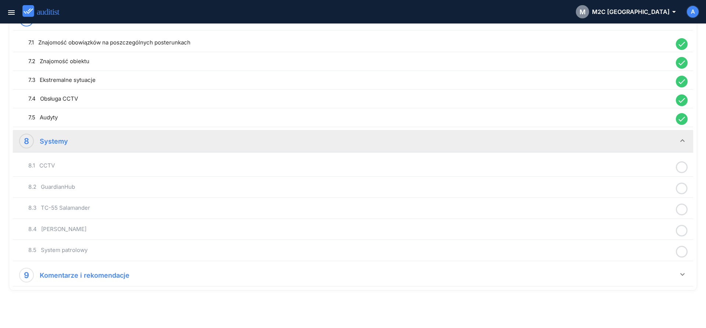
click at [680, 169] on icon at bounding box center [682, 167] width 12 height 14
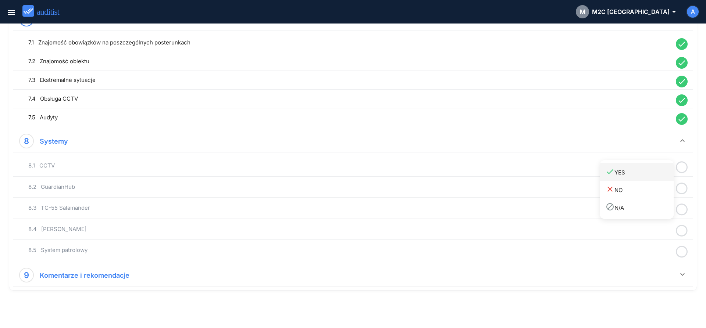
drag, startPoint x: 655, startPoint y: 176, endPoint x: 680, endPoint y: 185, distance: 27.1
click at [655, 178] on link "done YES" at bounding box center [637, 172] width 74 height 18
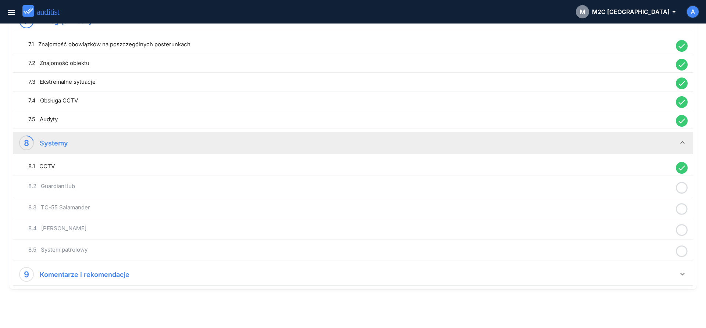
click at [680, 185] on icon at bounding box center [682, 188] width 12 height 14
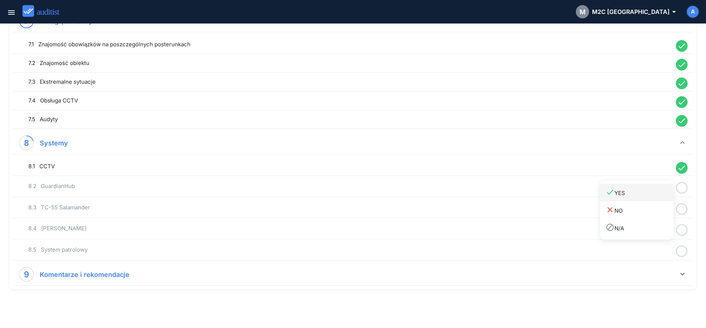
click at [651, 196] on div "done YES" at bounding box center [640, 193] width 68 height 10
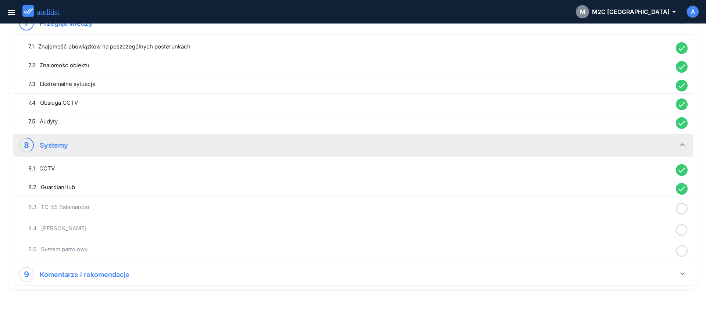
click at [682, 209] on icon at bounding box center [682, 209] width 12 height 14
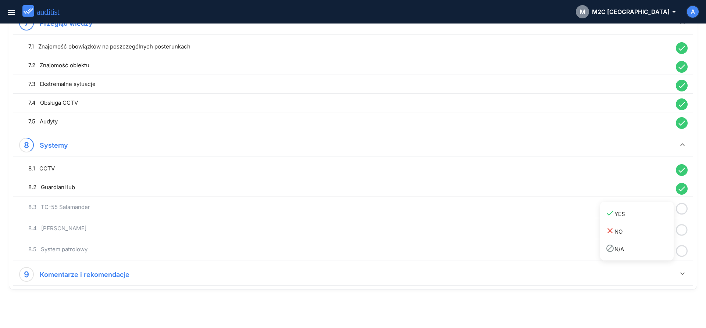
drag, startPoint x: 657, startPoint y: 216, endPoint x: 676, endPoint y: 224, distance: 20.8
click at [657, 218] on div "done YES" at bounding box center [640, 214] width 68 height 10
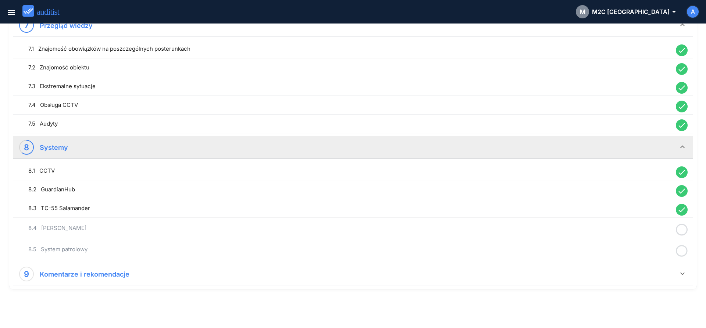
click at [679, 225] on circle at bounding box center [682, 230] width 11 height 11
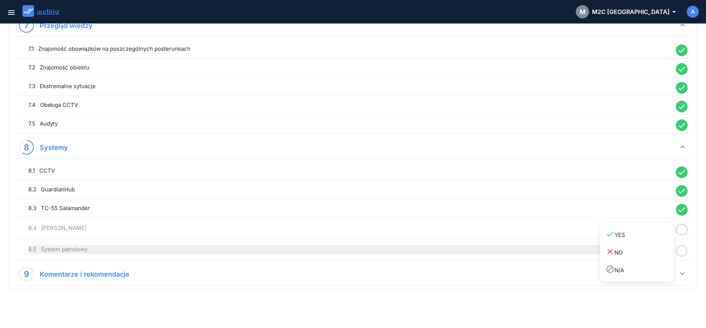
drag, startPoint x: 644, startPoint y: 239, endPoint x: 667, endPoint y: 246, distance: 24.1
click at [644, 240] on link "done YES" at bounding box center [637, 235] width 74 height 18
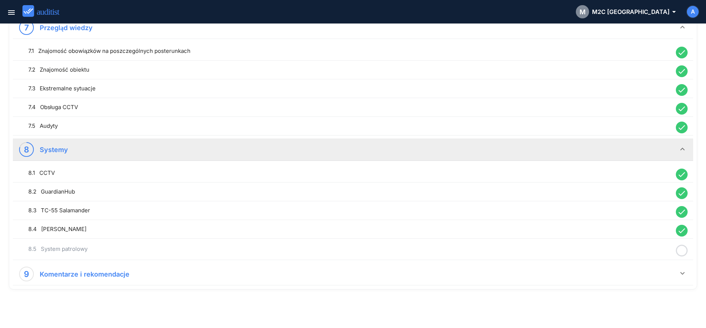
click at [683, 250] on icon at bounding box center [682, 251] width 12 height 14
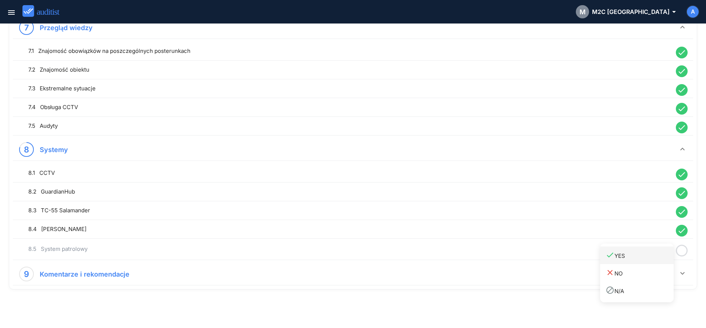
click at [650, 259] on div "done YES" at bounding box center [640, 256] width 68 height 10
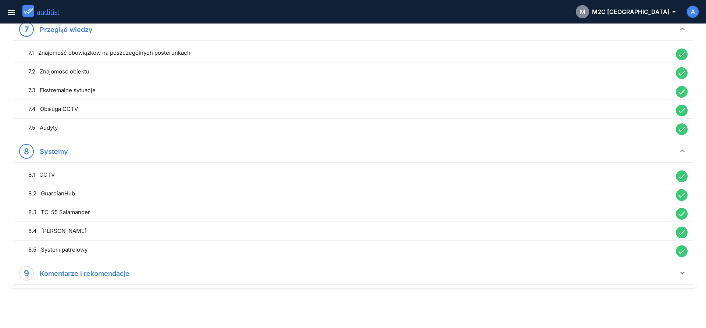
scroll to position [804, 0]
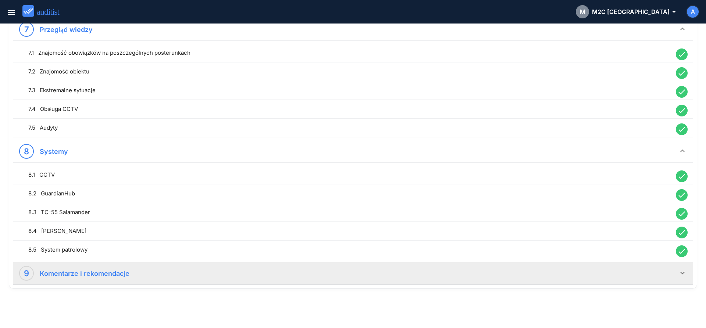
click at [682, 275] on icon "keyboard_arrow_down" at bounding box center [682, 273] width 9 height 9
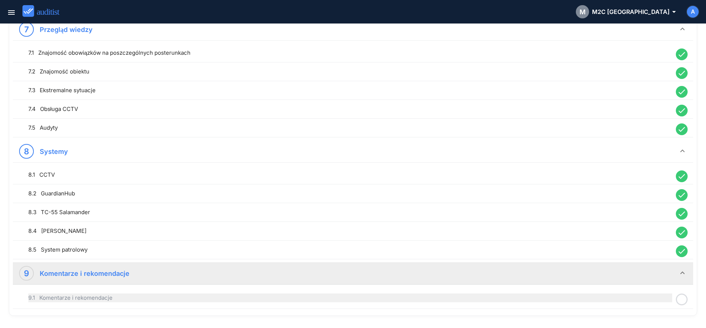
click at [331, 299] on div "9.1 Komentarze i rekomendacje" at bounding box center [350, 298] width 644 height 9
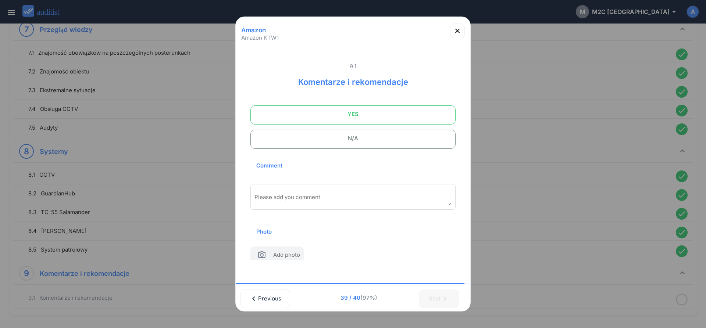
click at [315, 113] on span "YES" at bounding box center [353, 114] width 187 height 15
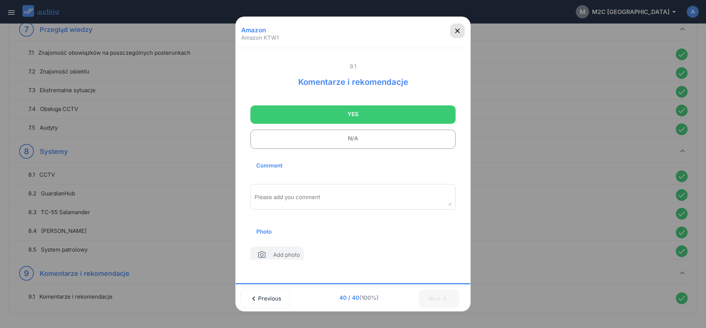
click at [458, 31] on icon "button" at bounding box center [457, 31] width 4 height 4
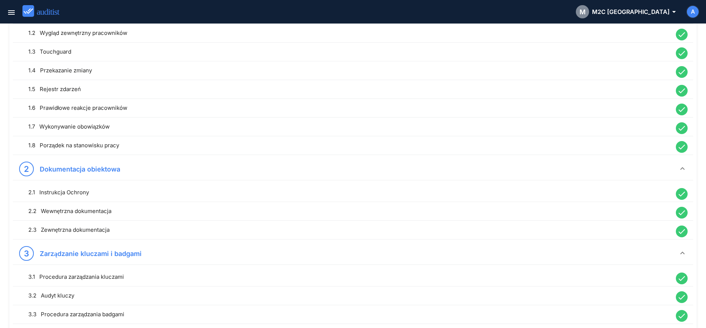
scroll to position [0, 0]
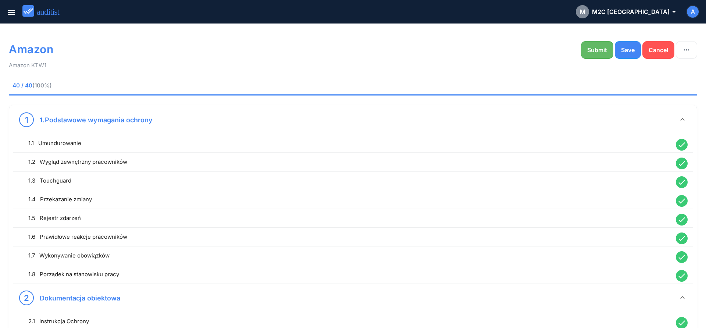
click at [593, 44] on button "Submit" at bounding box center [597, 50] width 32 height 18
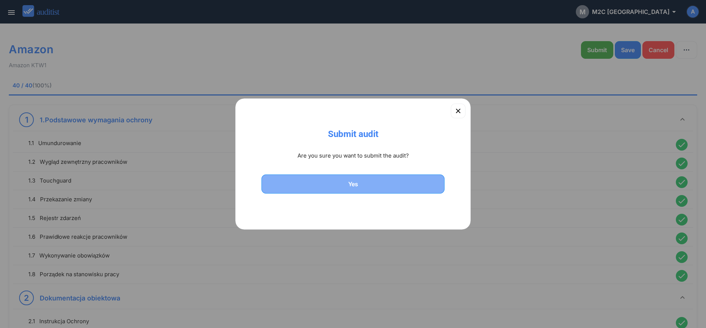
click at [401, 180] on button "Yes" at bounding box center [352, 184] width 183 height 19
